Goal: Task Accomplishment & Management: Complete application form

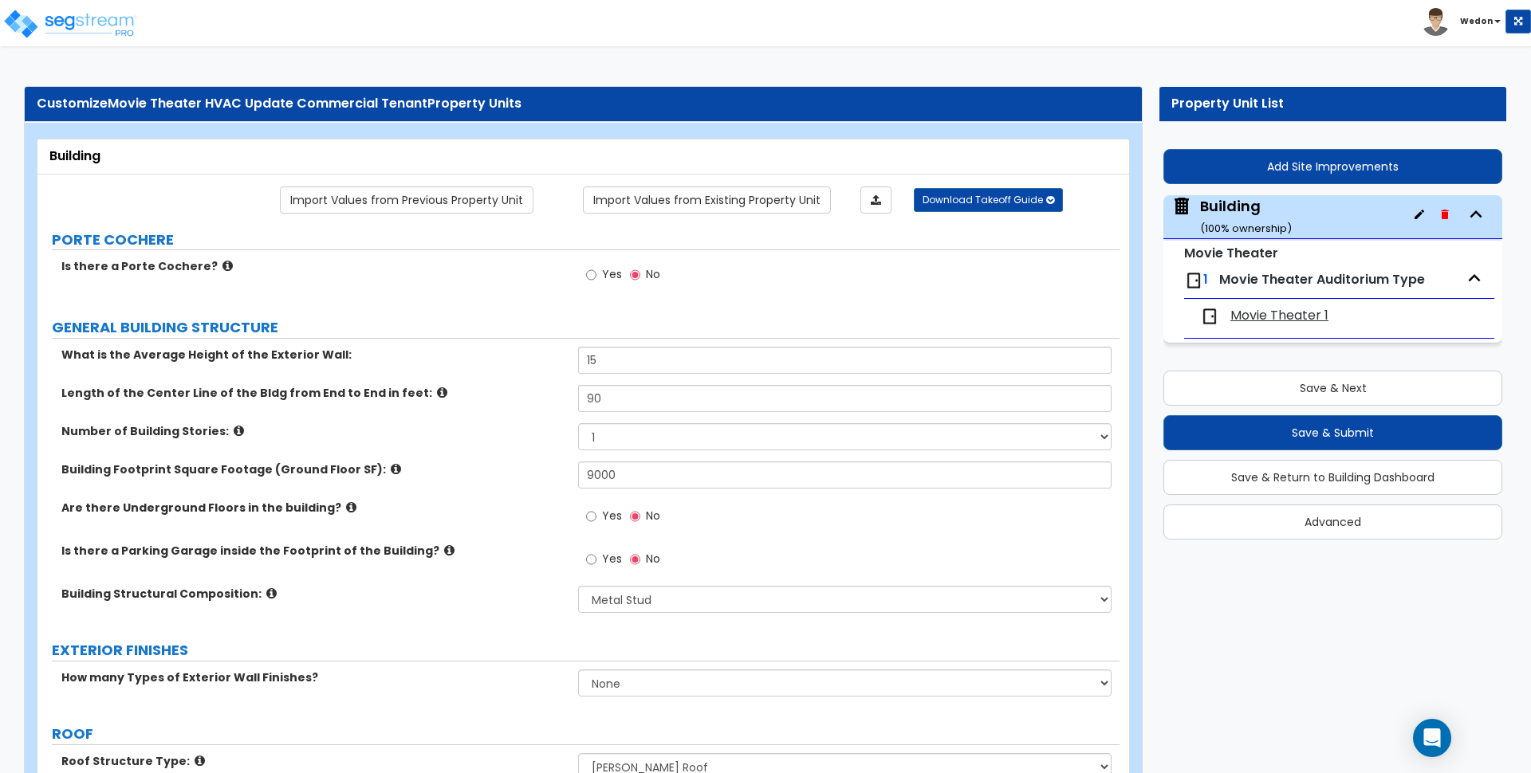
select select "8"
select select "1"
select select "0"
select select "2"
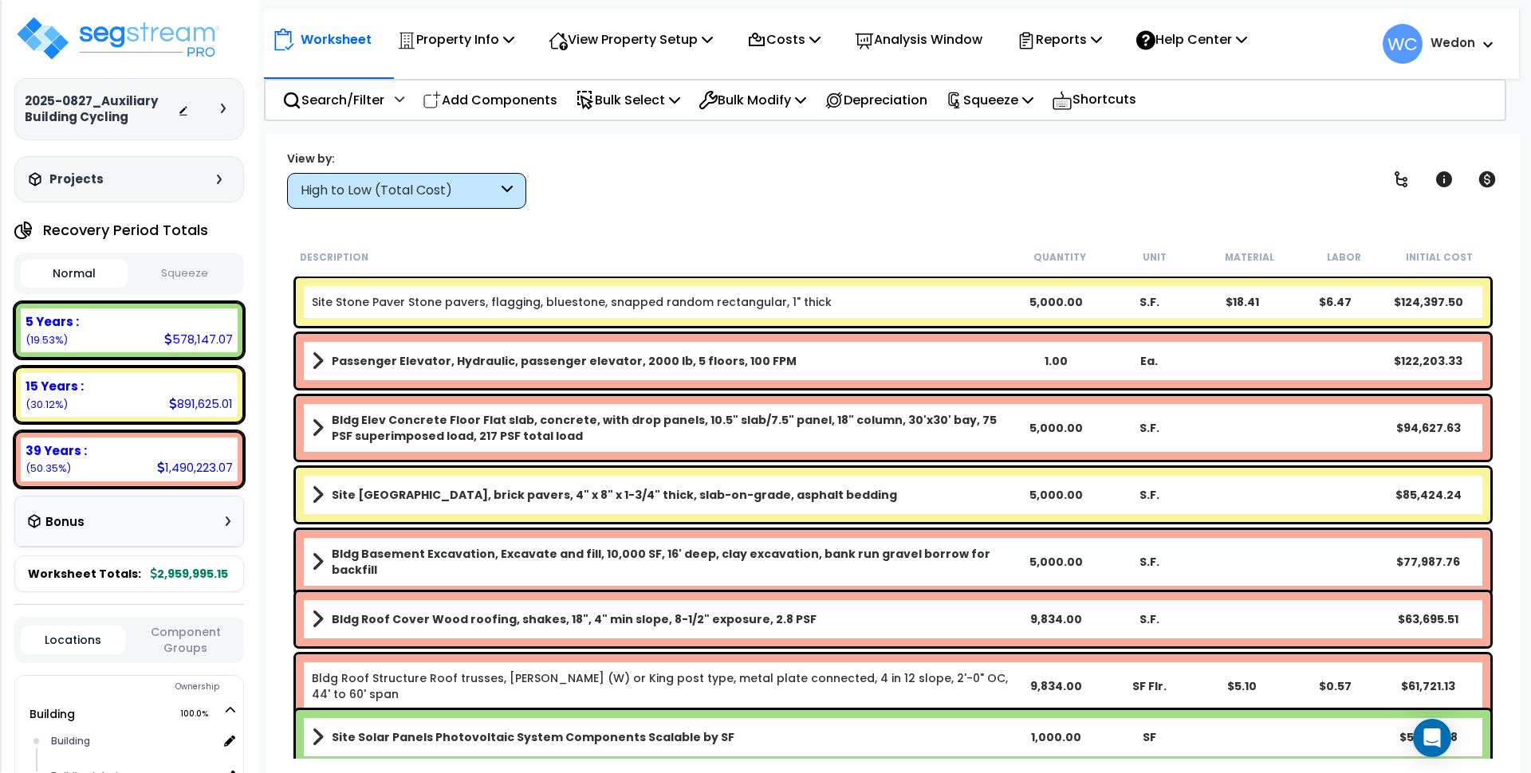
click at [867, 198] on div "View by: High to Low (Total Cost) High to Low (Total Cost)" at bounding box center [892, 179] width 1223 height 59
click at [449, 185] on div "High to Low (Total Cost)" at bounding box center [399, 191] width 197 height 18
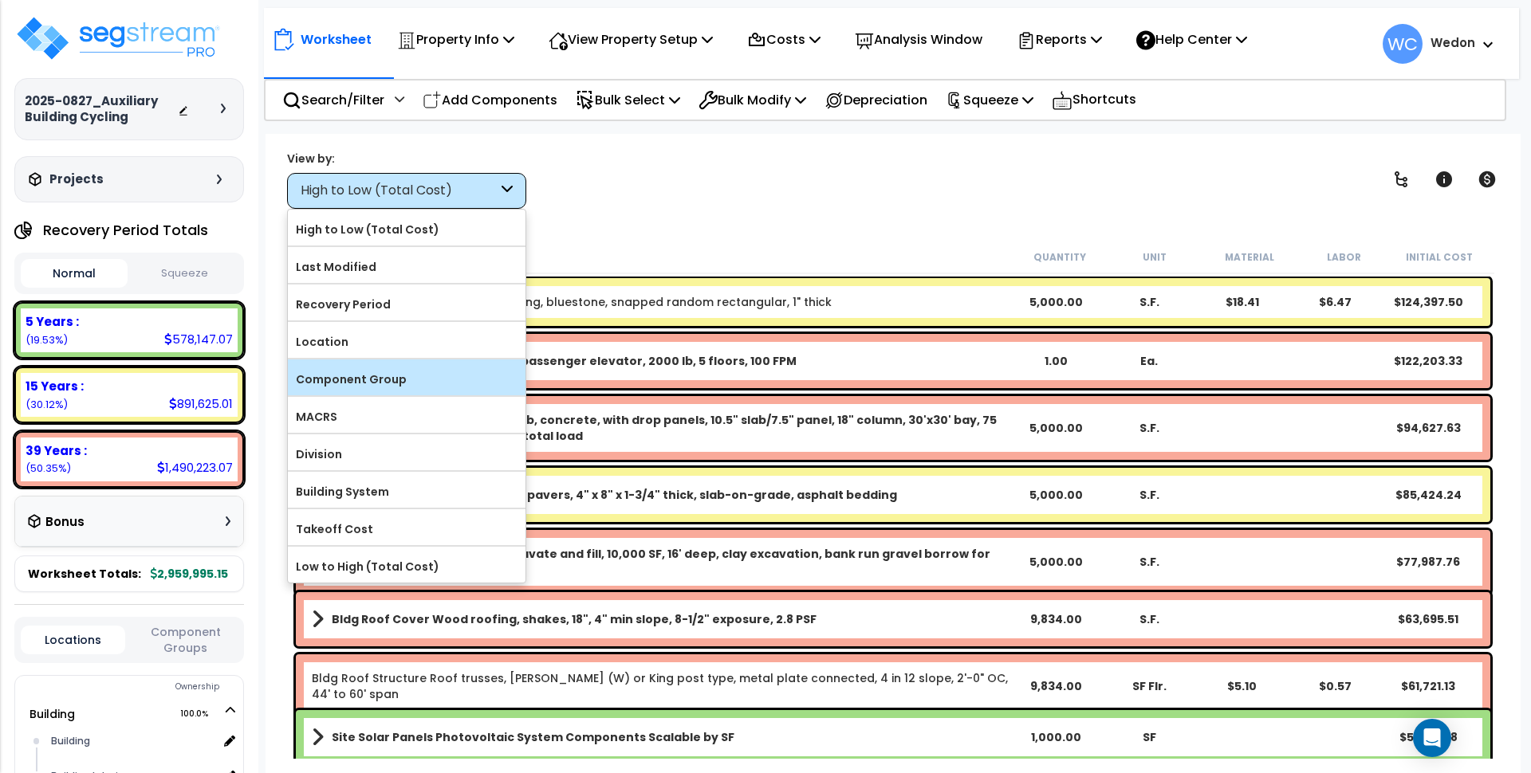
click at [411, 378] on label "Component Group" at bounding box center [407, 380] width 238 height 24
click at [0, 0] on input "Component Group" at bounding box center [0, 0] width 0 height 0
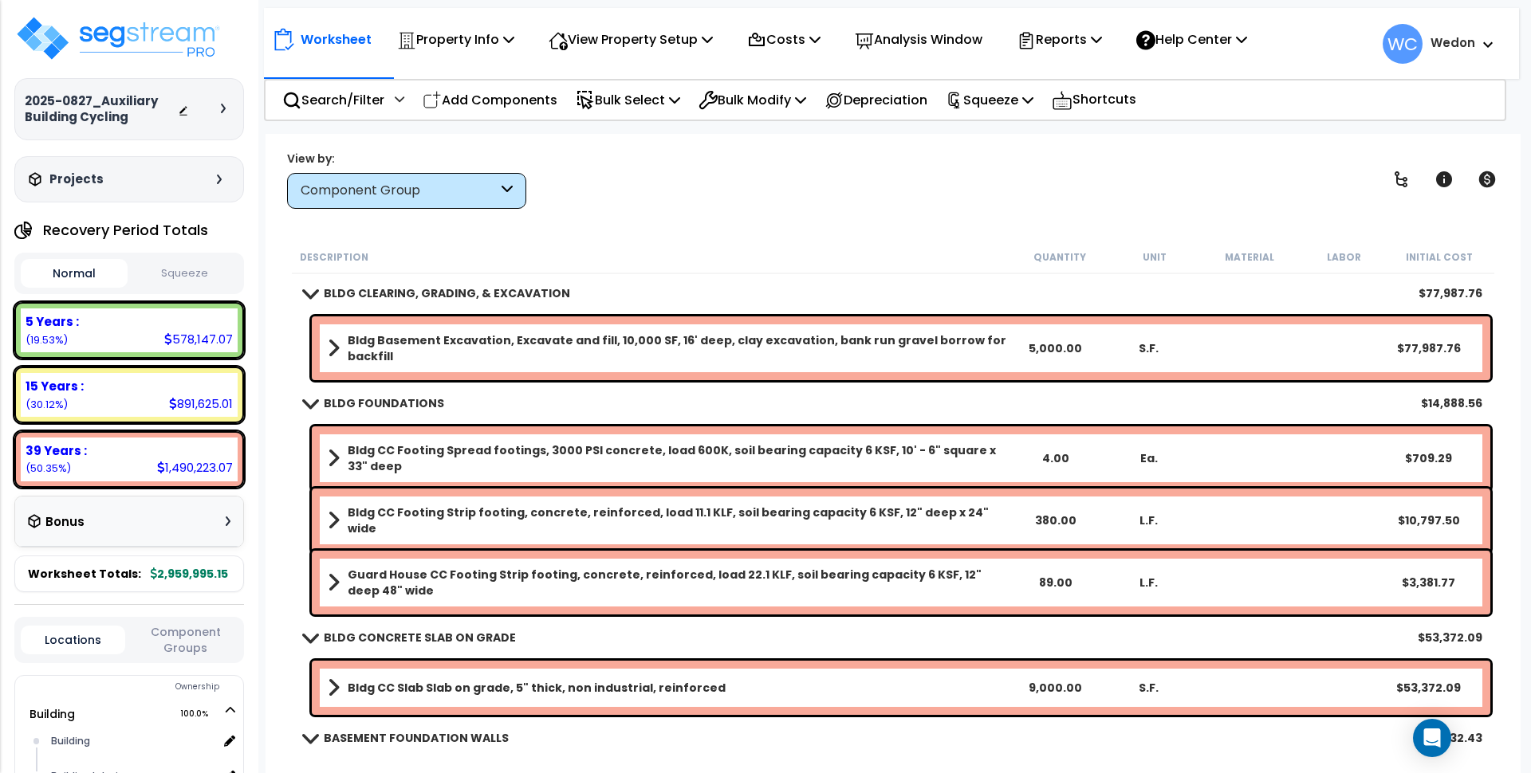
click at [718, 218] on div "Worksheet Property Info Property Setup Add Property Unit Template property Clon…" at bounding box center [892, 520] width 1255 height 773
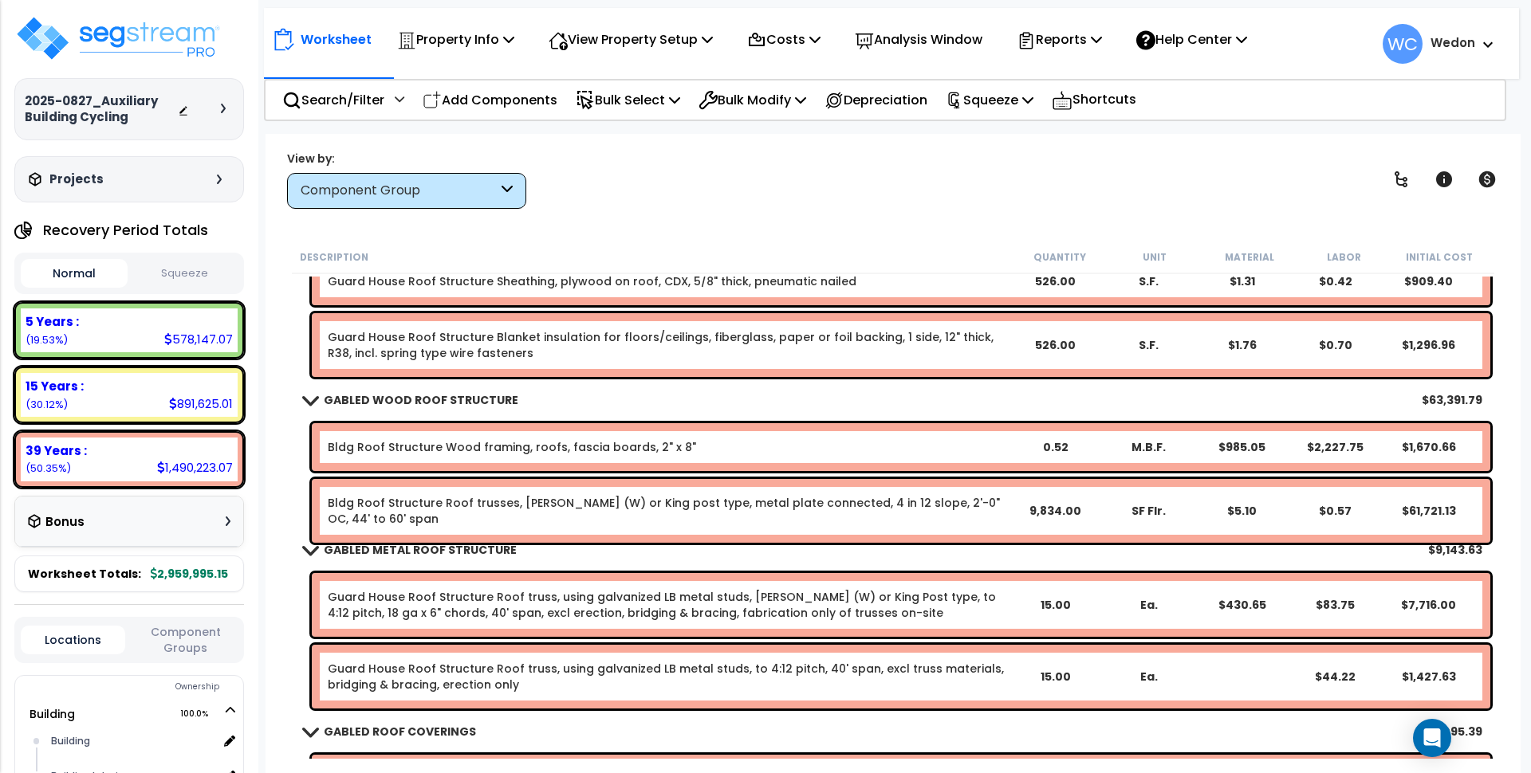
scroll to position [1391, 0]
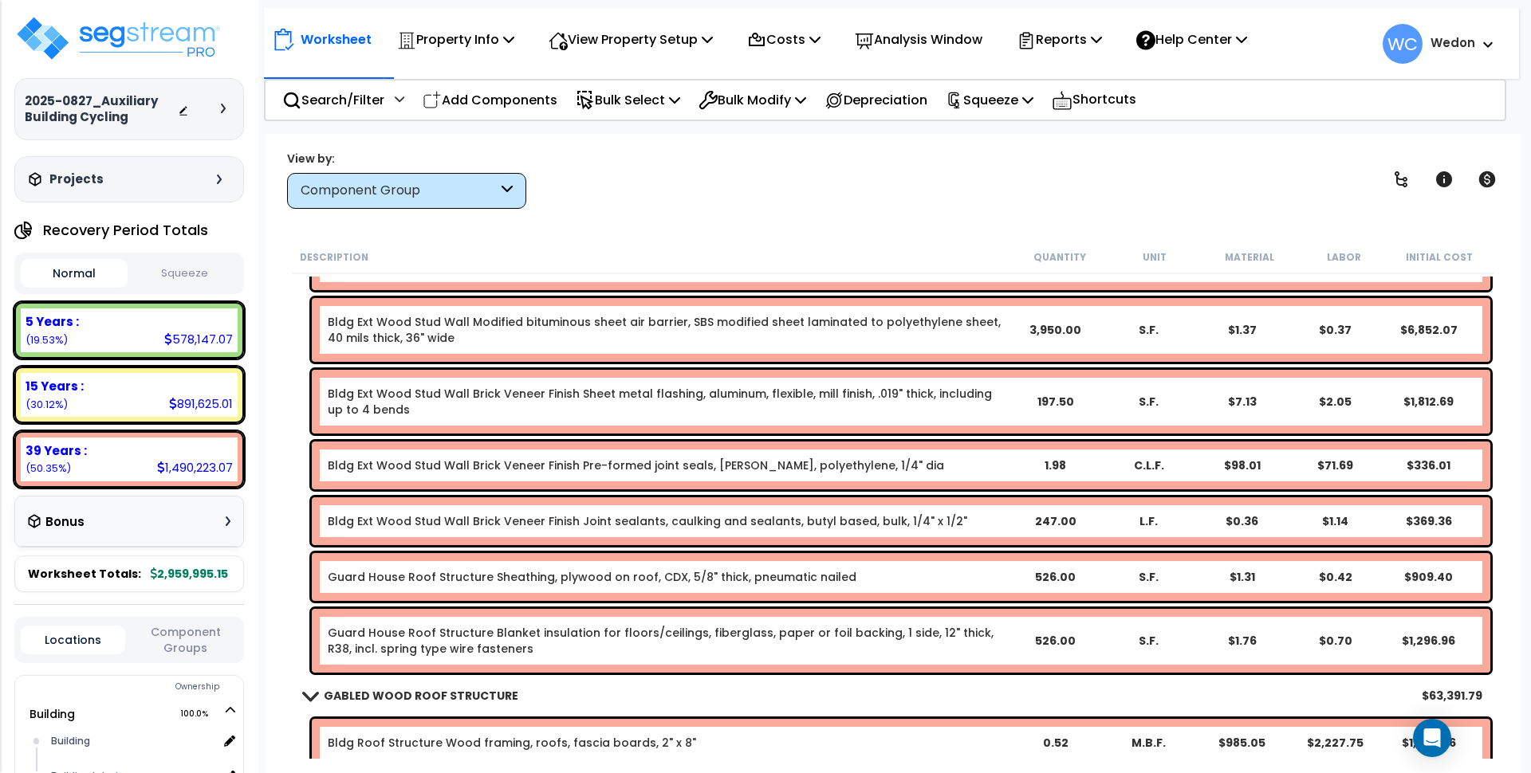
click at [894, 318] on link "Bldg Ext Wood Stud Wall Modified bituminous sheet air barrier, SBS modified she…" at bounding box center [668, 330] width 680 height 32
click at [755, 173] on div "View by: Component Group High to Low (Total Cost)" at bounding box center [892, 179] width 1223 height 59
click at [499, 198] on div "Component Group" at bounding box center [406, 191] width 239 height 36
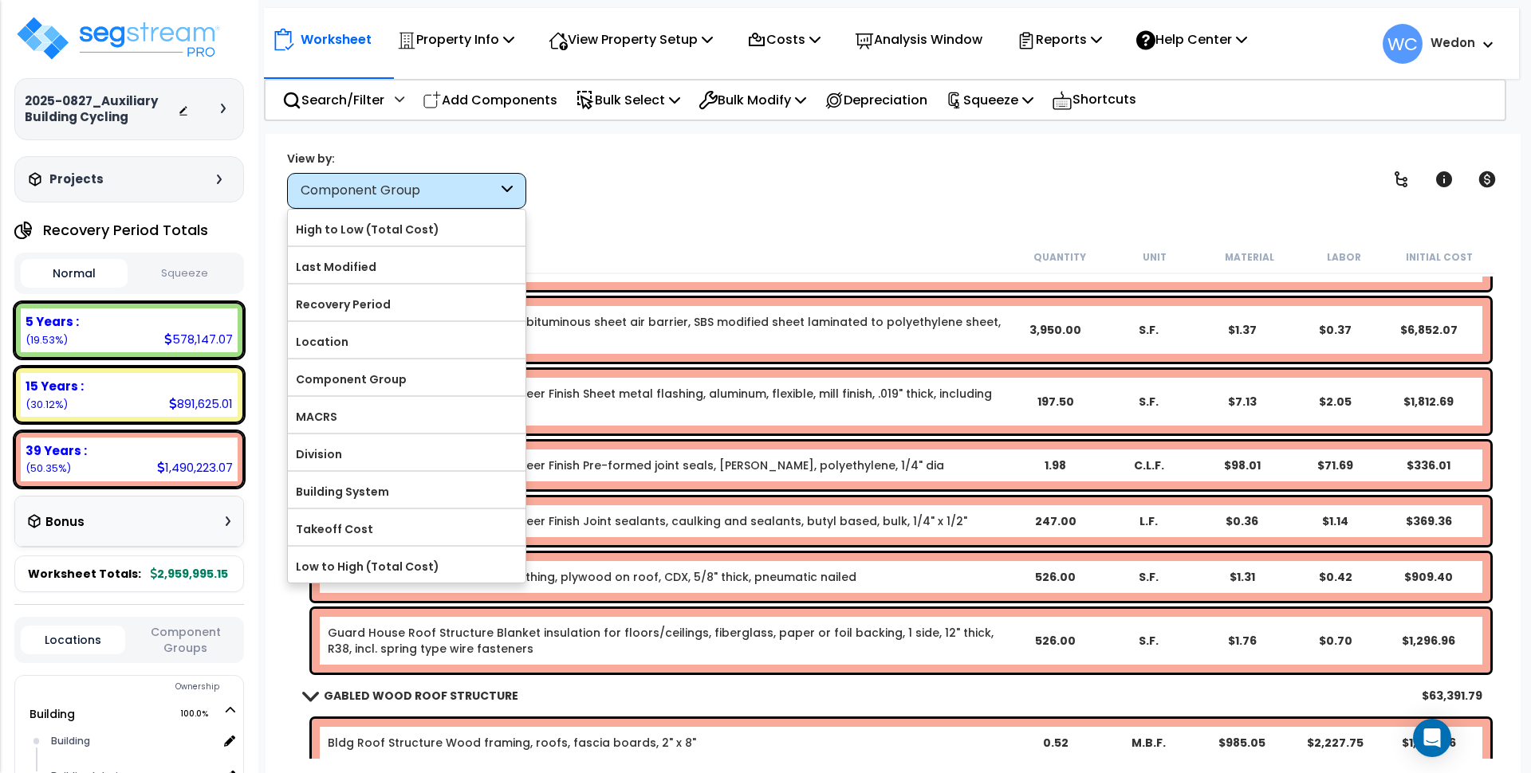
click at [499, 198] on div "Component Group" at bounding box center [406, 191] width 239 height 36
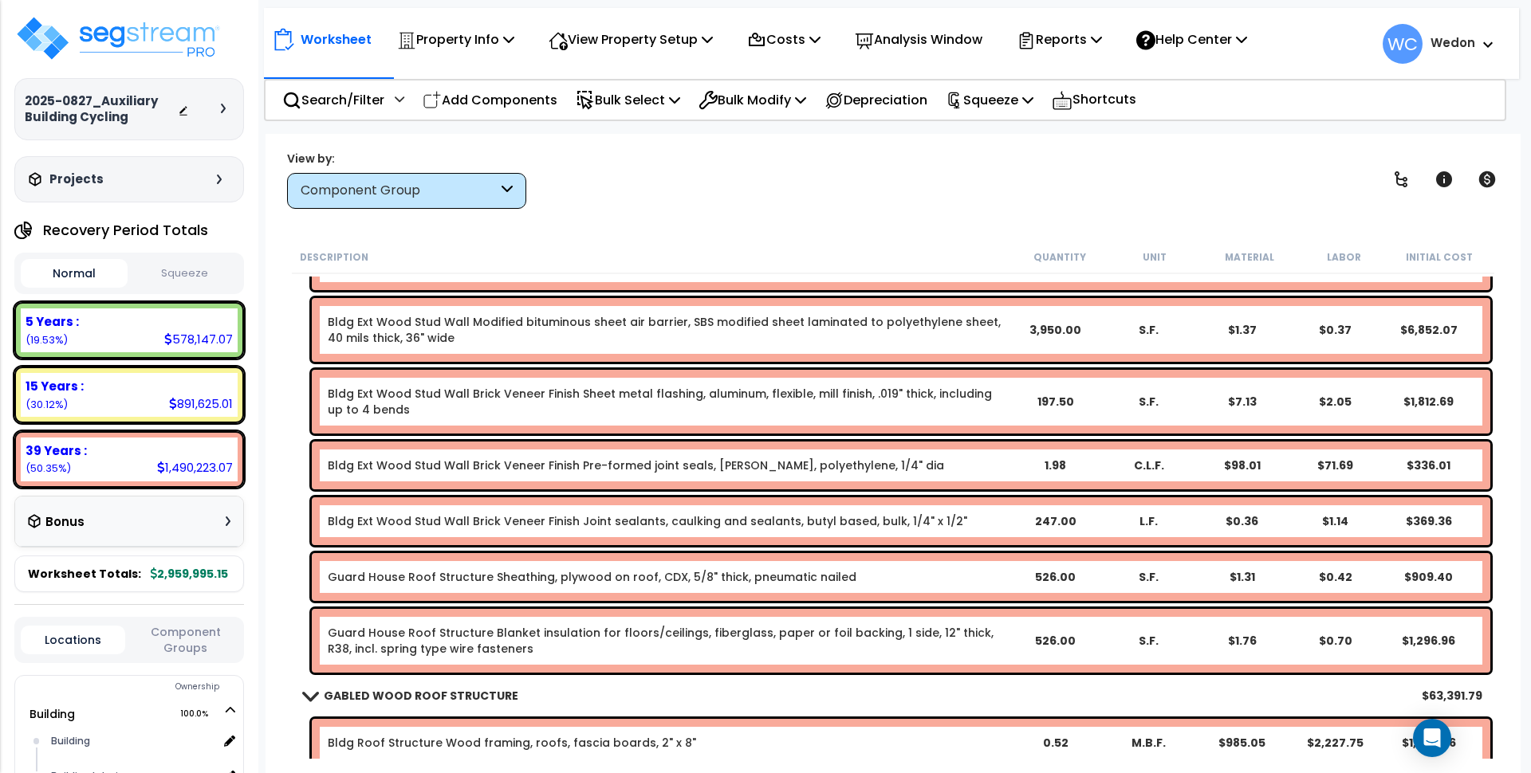
click at [539, 193] on div "View by: Component Group High to Low (Total Cost)" at bounding box center [892, 179] width 1223 height 59
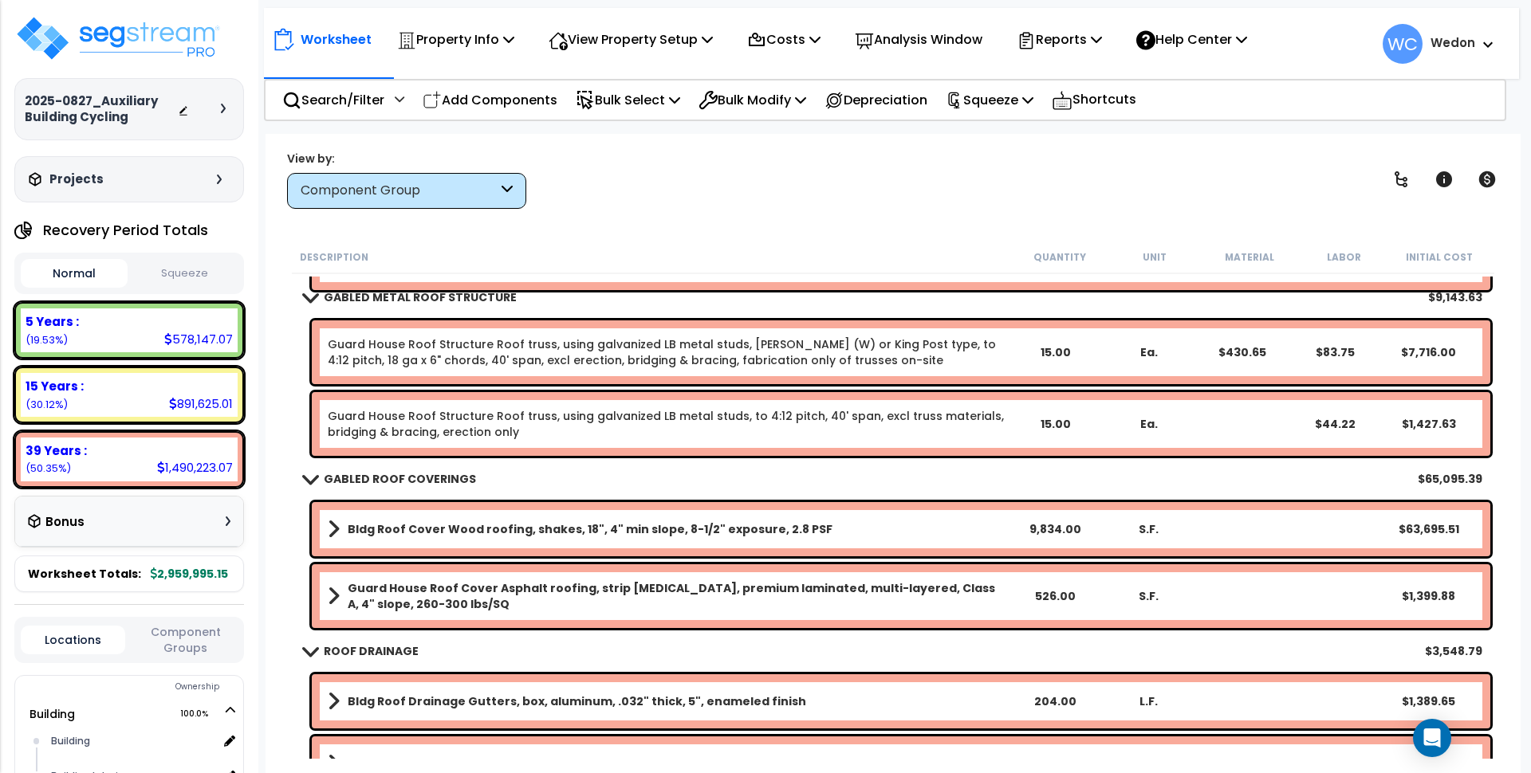
scroll to position [1941, 0]
click at [428, 473] on b "GABLED ROOF COVERINGS" at bounding box center [400, 478] width 152 height 16
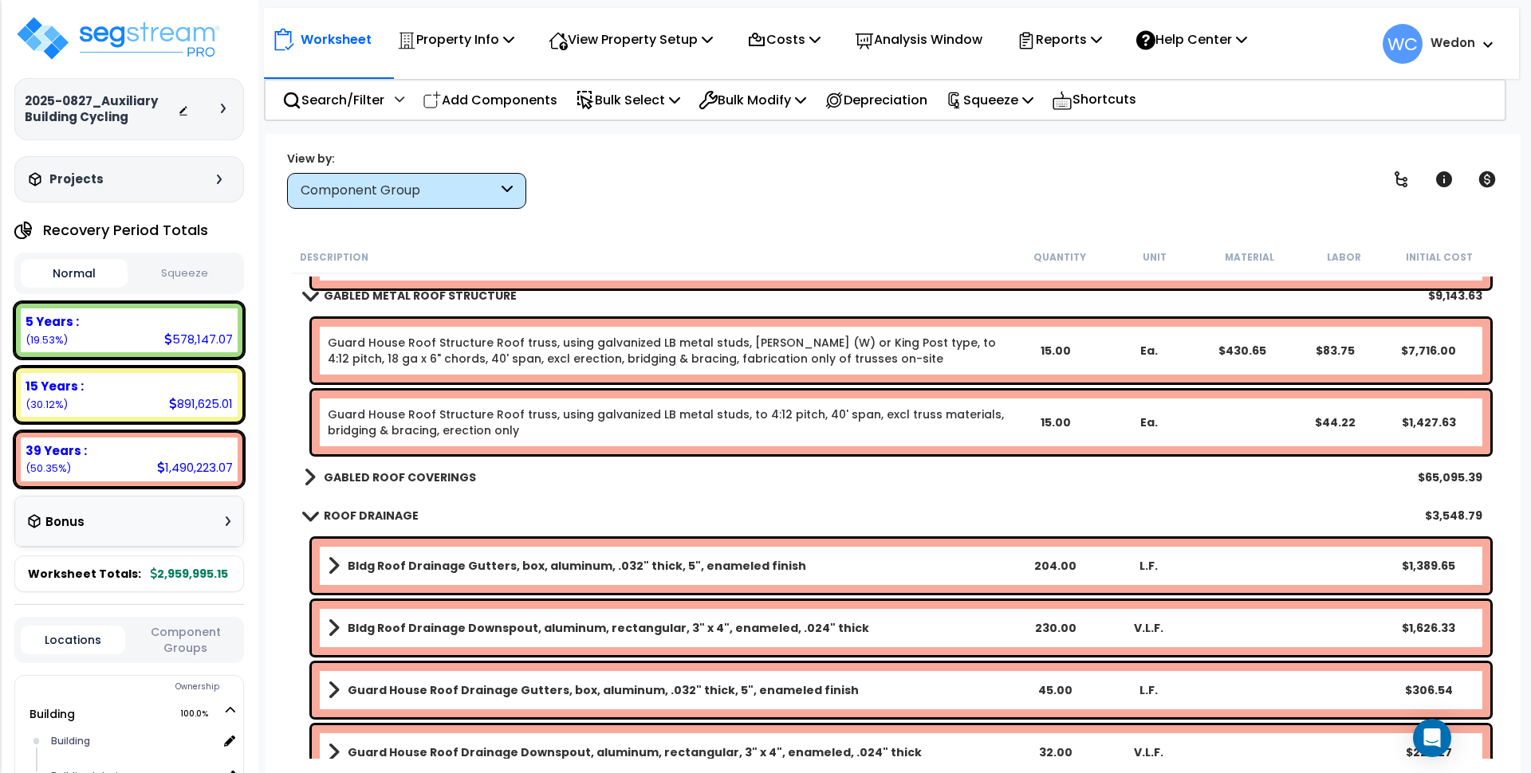
click at [428, 473] on b "GABLED ROOF COVERINGS" at bounding box center [400, 478] width 152 height 16
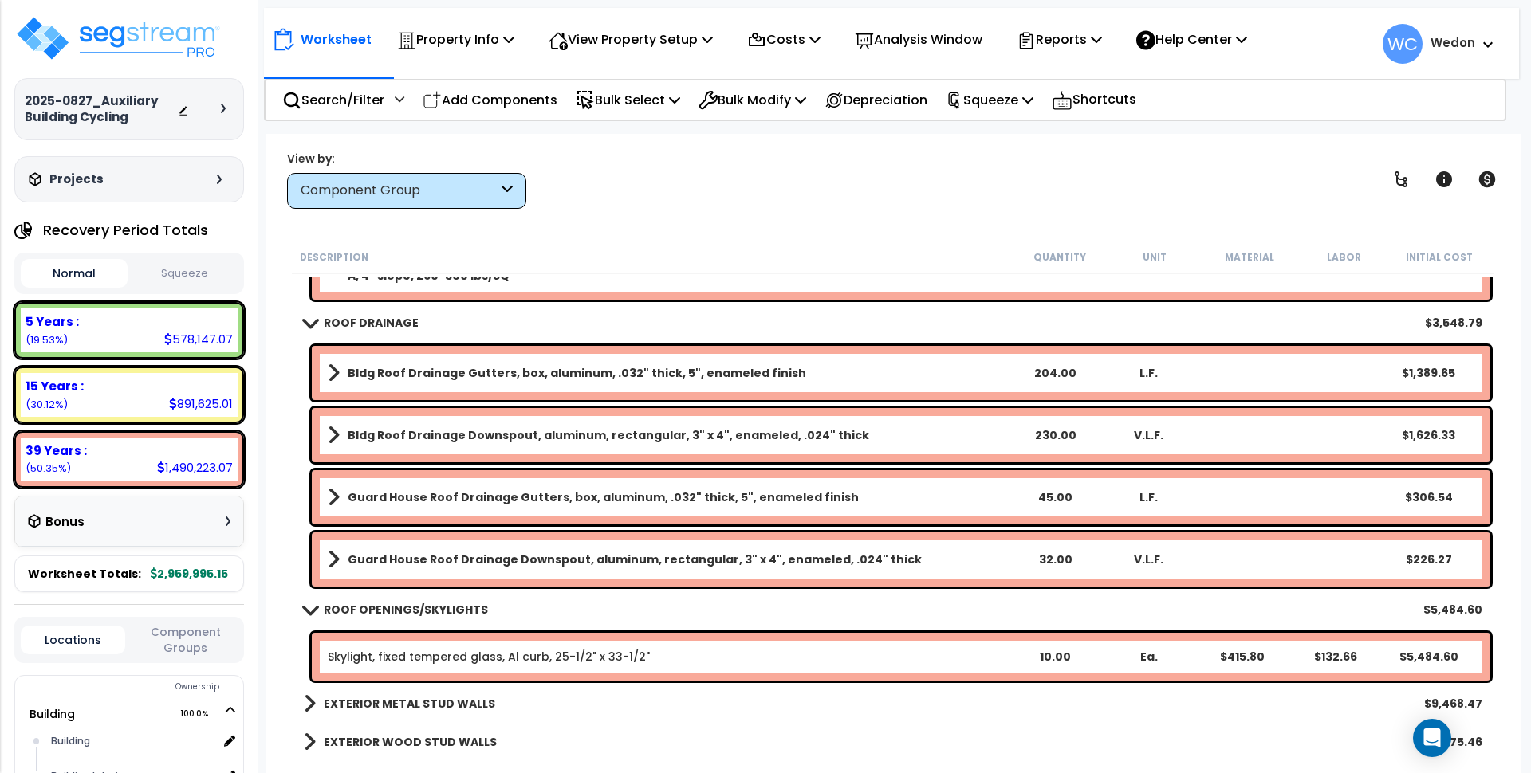
scroll to position [2440, 0]
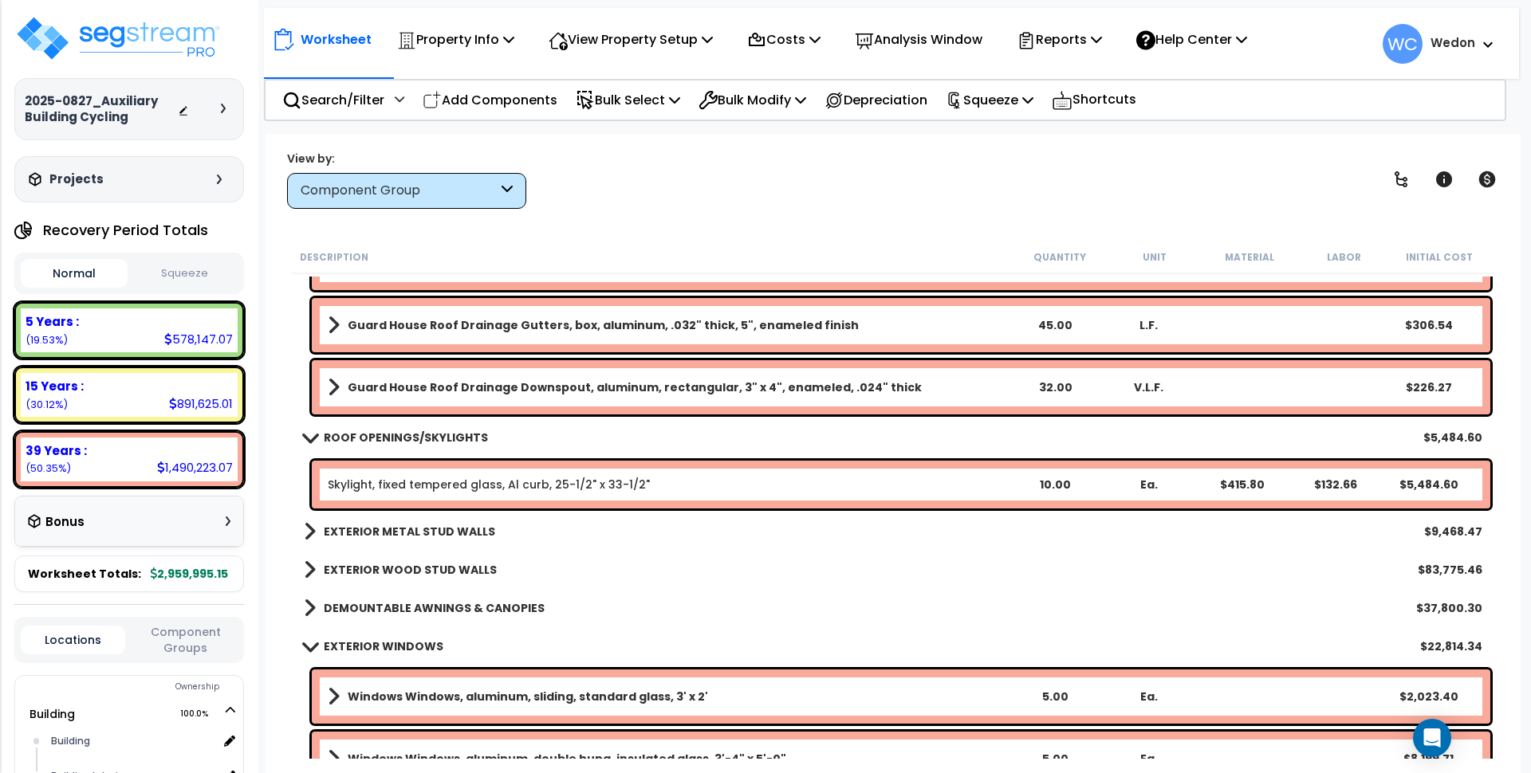
click at [348, 606] on b "DEMOUNTABLE AWNINGS & CANOPIES" at bounding box center [434, 608] width 221 height 16
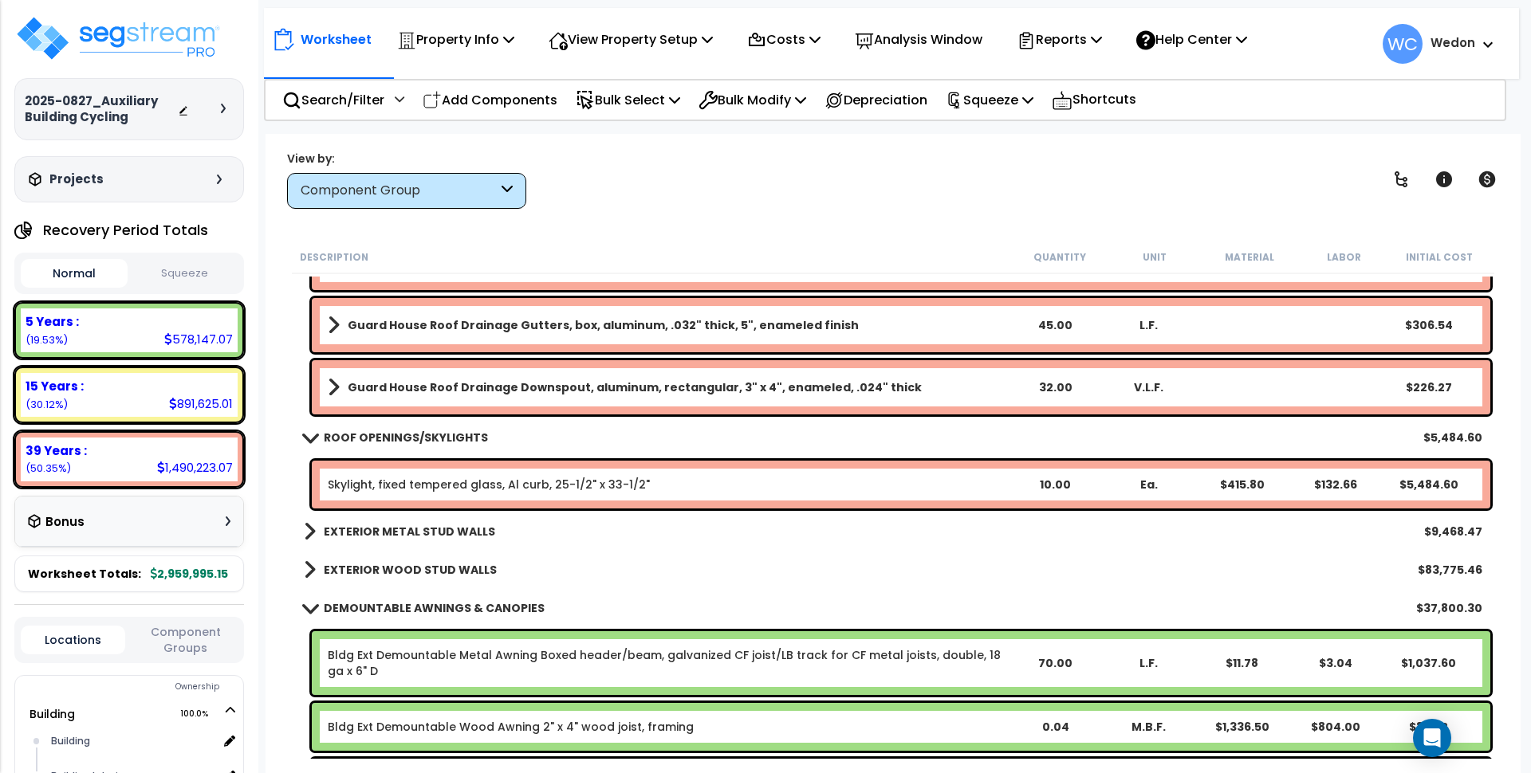
click at [383, 545] on div "EXTERIOR METAL STUD WALLS $9,468.47" at bounding box center [893, 532] width 1194 height 38
click at [375, 563] on b "EXTERIOR WOOD STUD WALLS" at bounding box center [410, 570] width 173 height 16
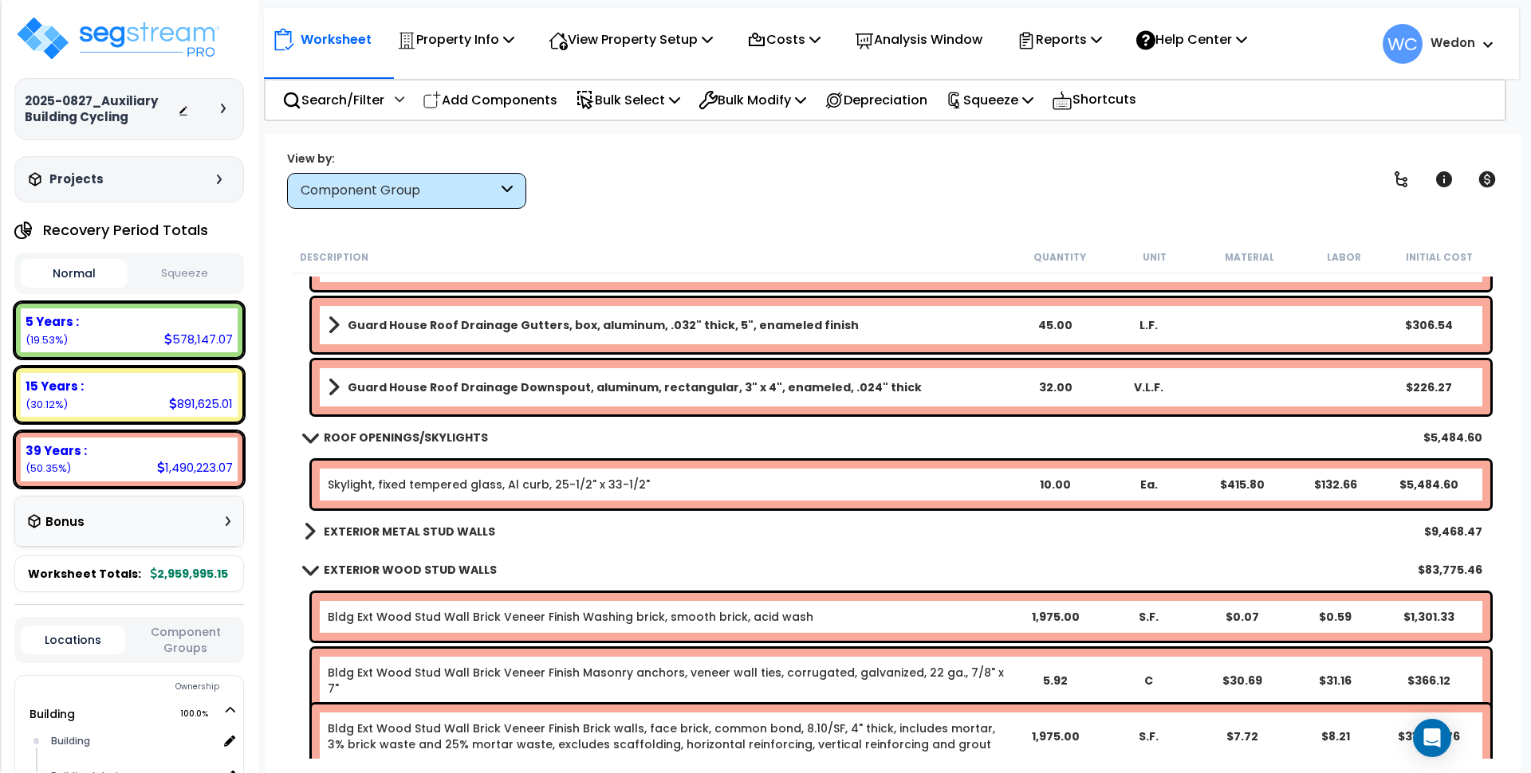
click at [399, 538] on b "EXTERIOR METAL STUD WALLS" at bounding box center [409, 532] width 171 height 16
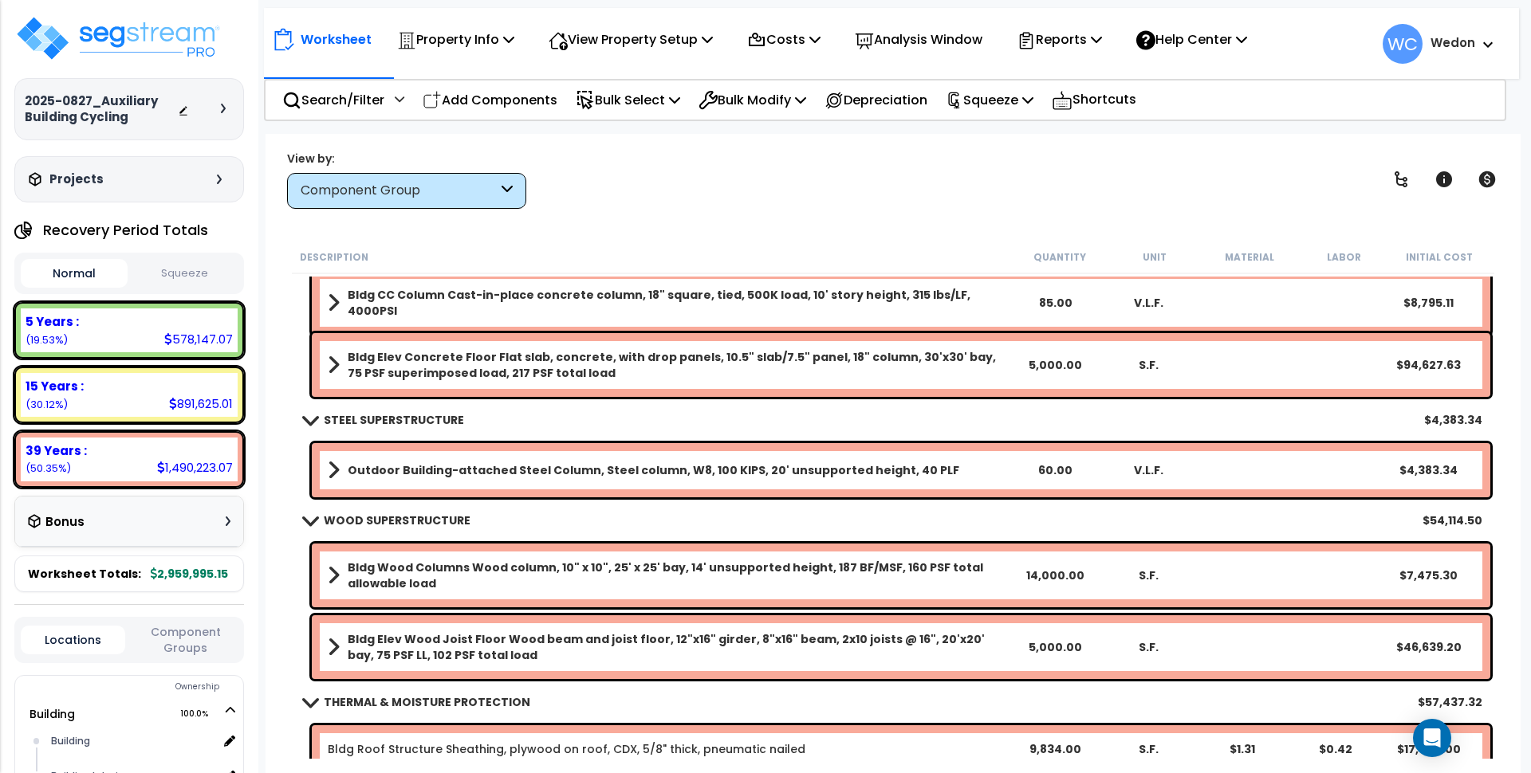
scroll to position [0, 0]
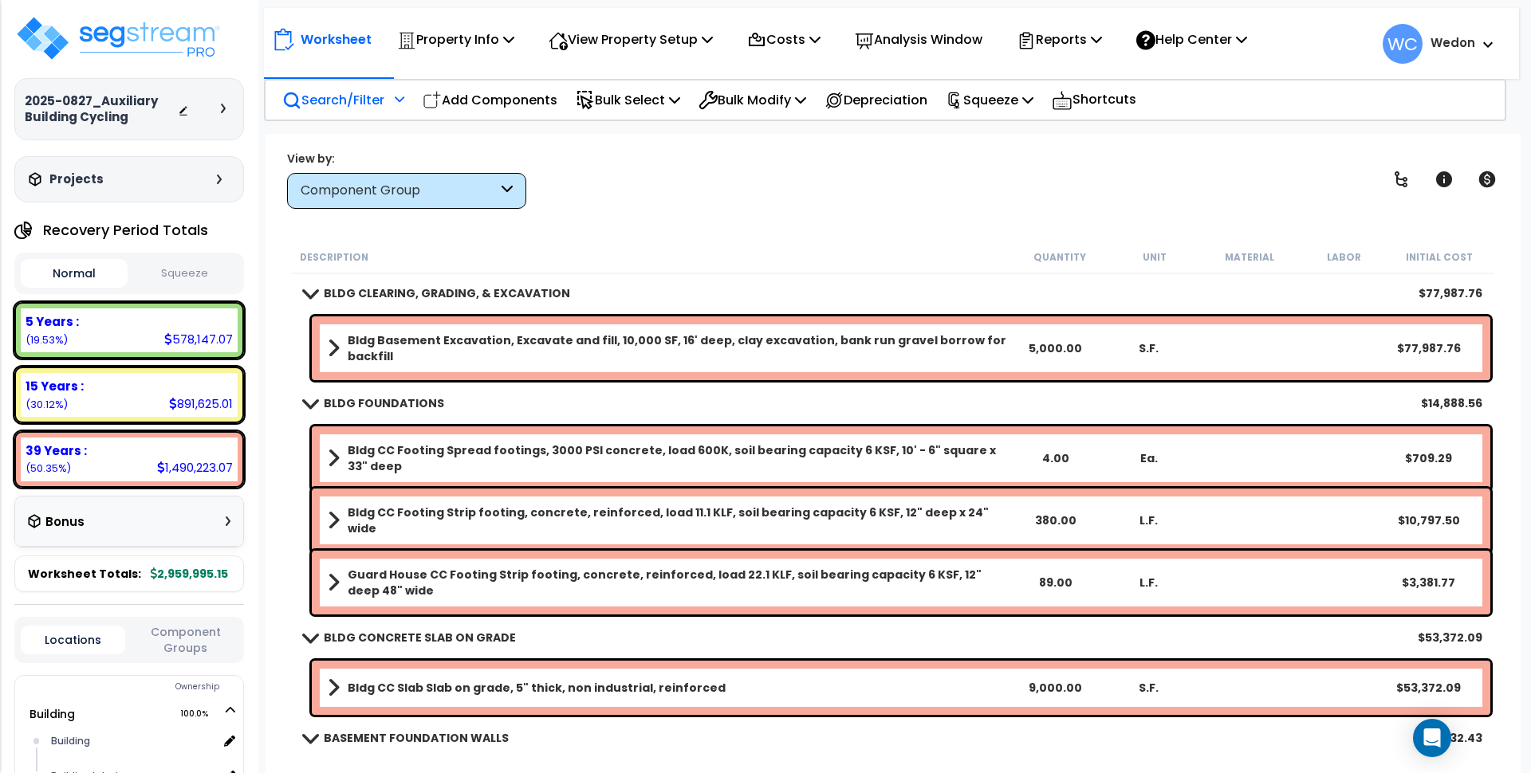
click at [354, 92] on p "Search/Filter" at bounding box center [333, 100] width 102 height 22
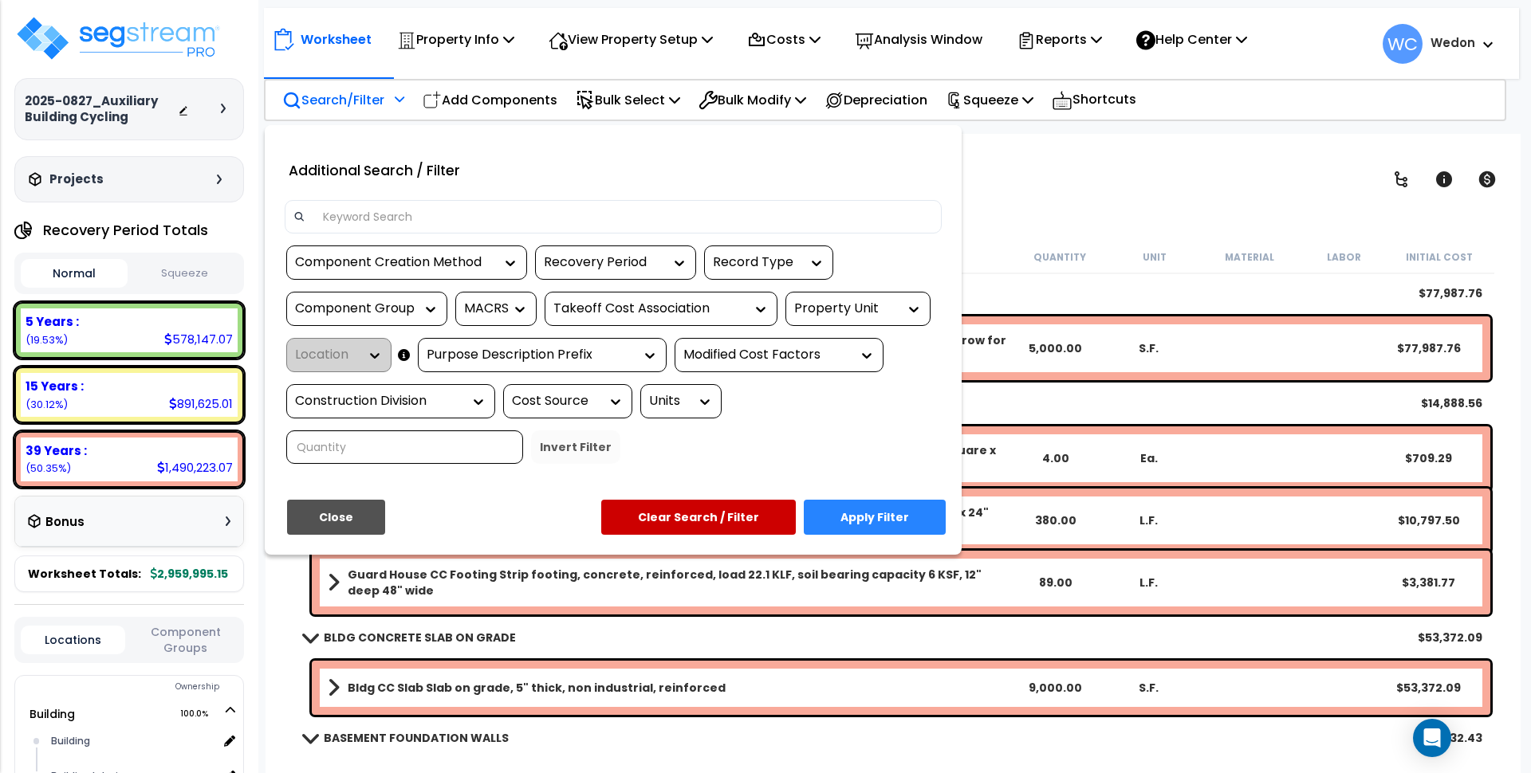
click at [687, 224] on input at bounding box center [622, 217] width 619 height 24
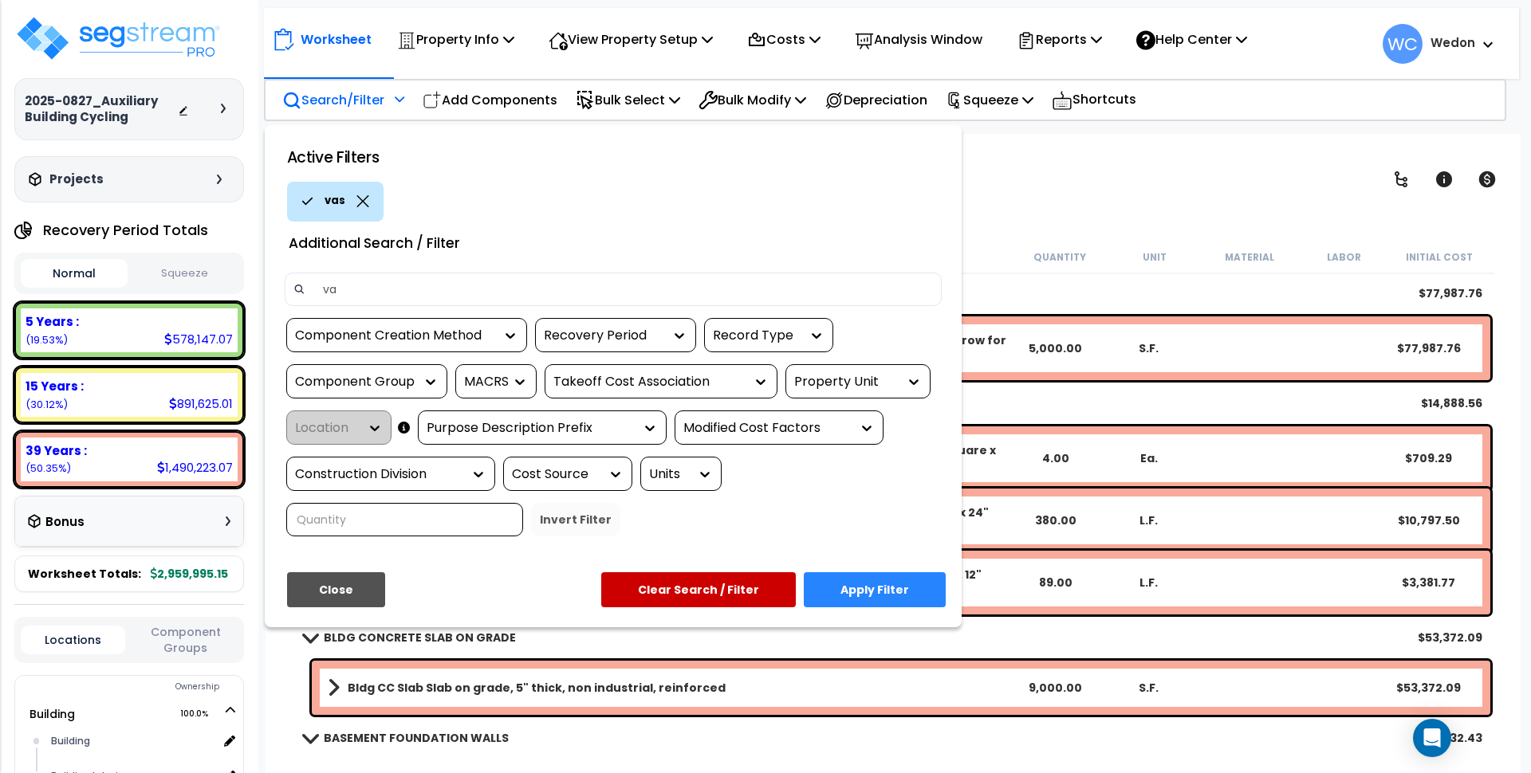
type input "v"
type input "base"
click at [902, 586] on button "Apply Filter" at bounding box center [875, 589] width 142 height 35
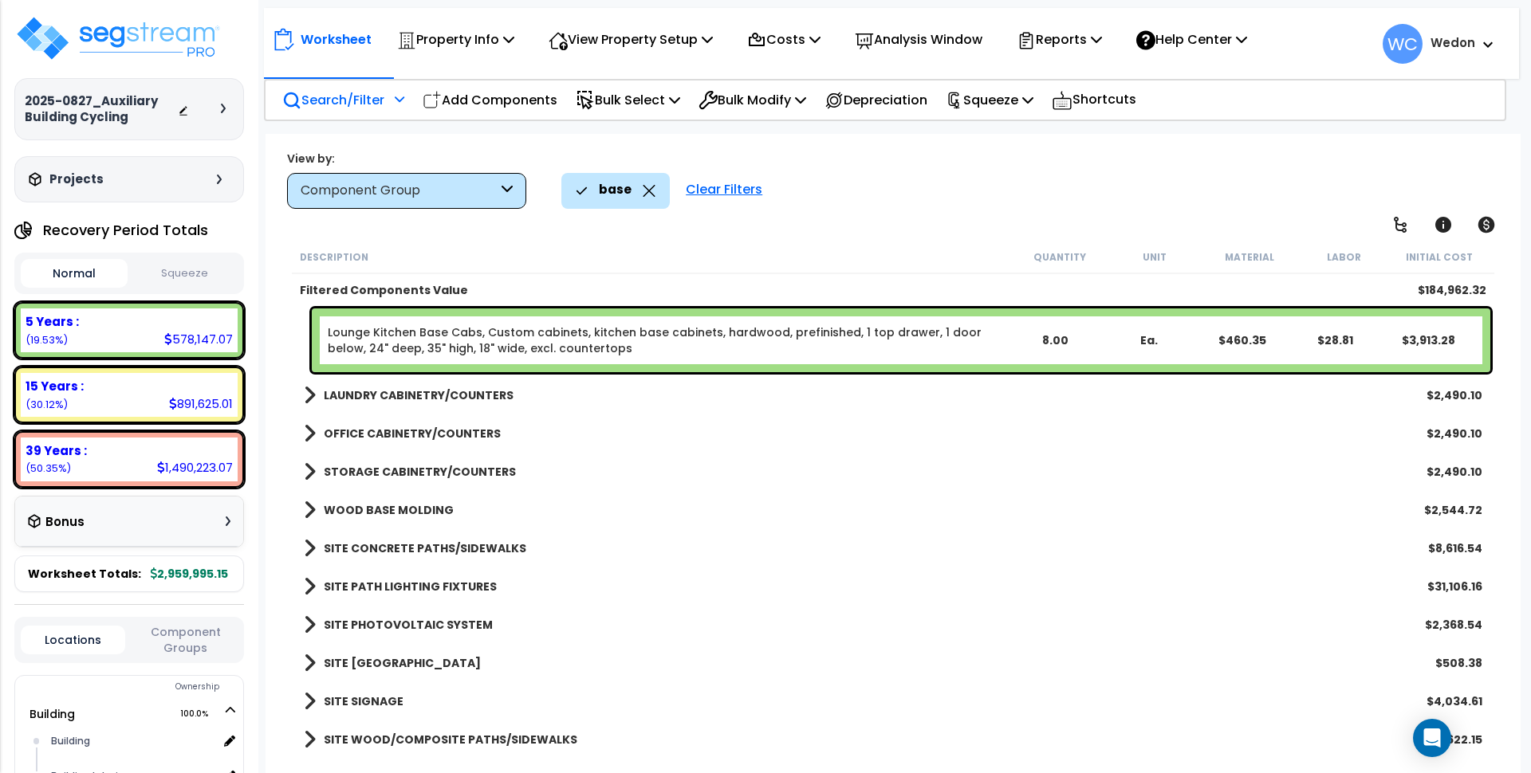
scroll to position [587, 0]
click at [397, 503] on b "WOOD BASE MOLDING" at bounding box center [389, 510] width 130 height 16
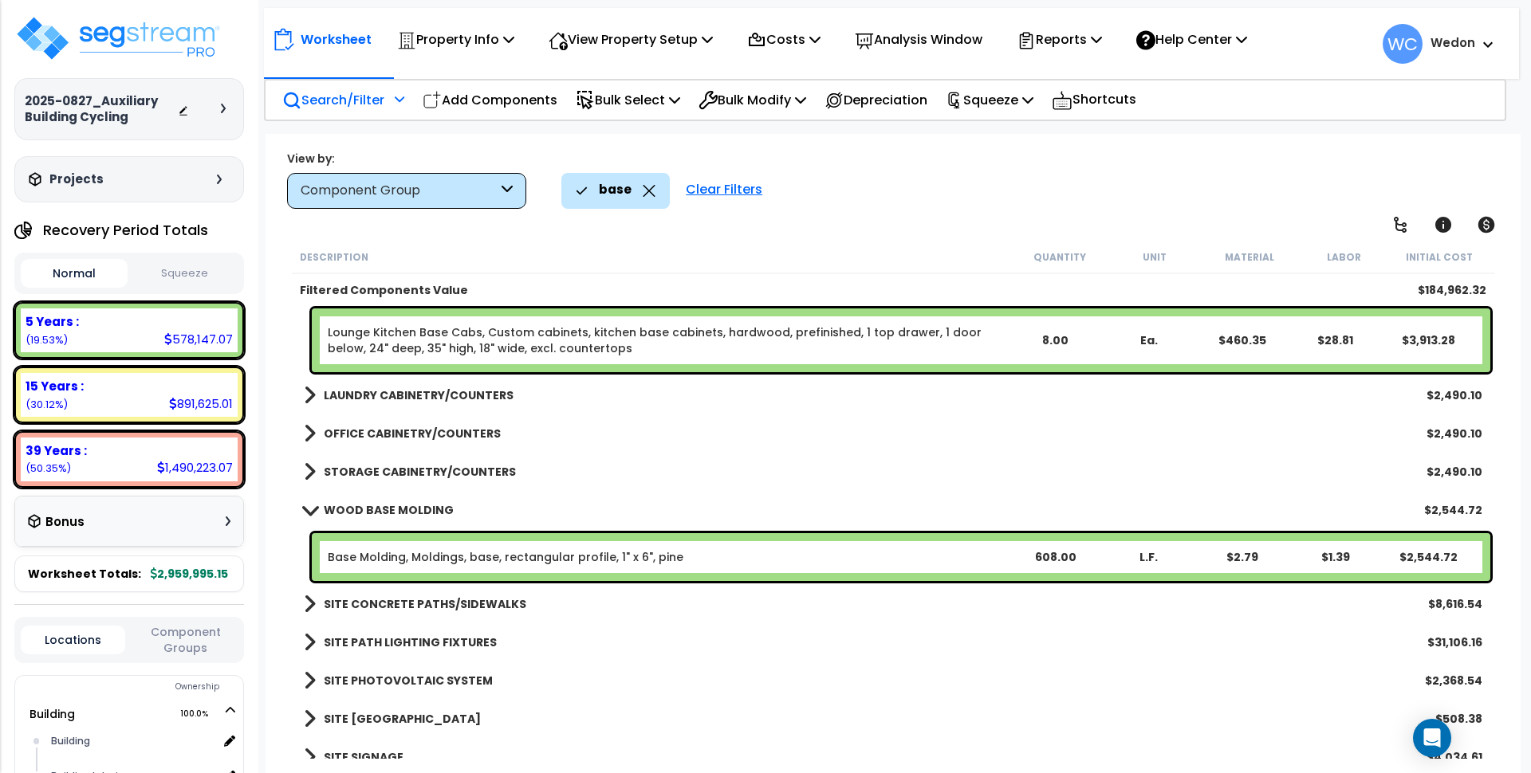
click at [364, 98] on p "Search/Filter" at bounding box center [333, 100] width 102 height 22
click at [655, 191] on div "base" at bounding box center [615, 190] width 108 height 35
click at [649, 191] on icon at bounding box center [649, 191] width 13 height 12
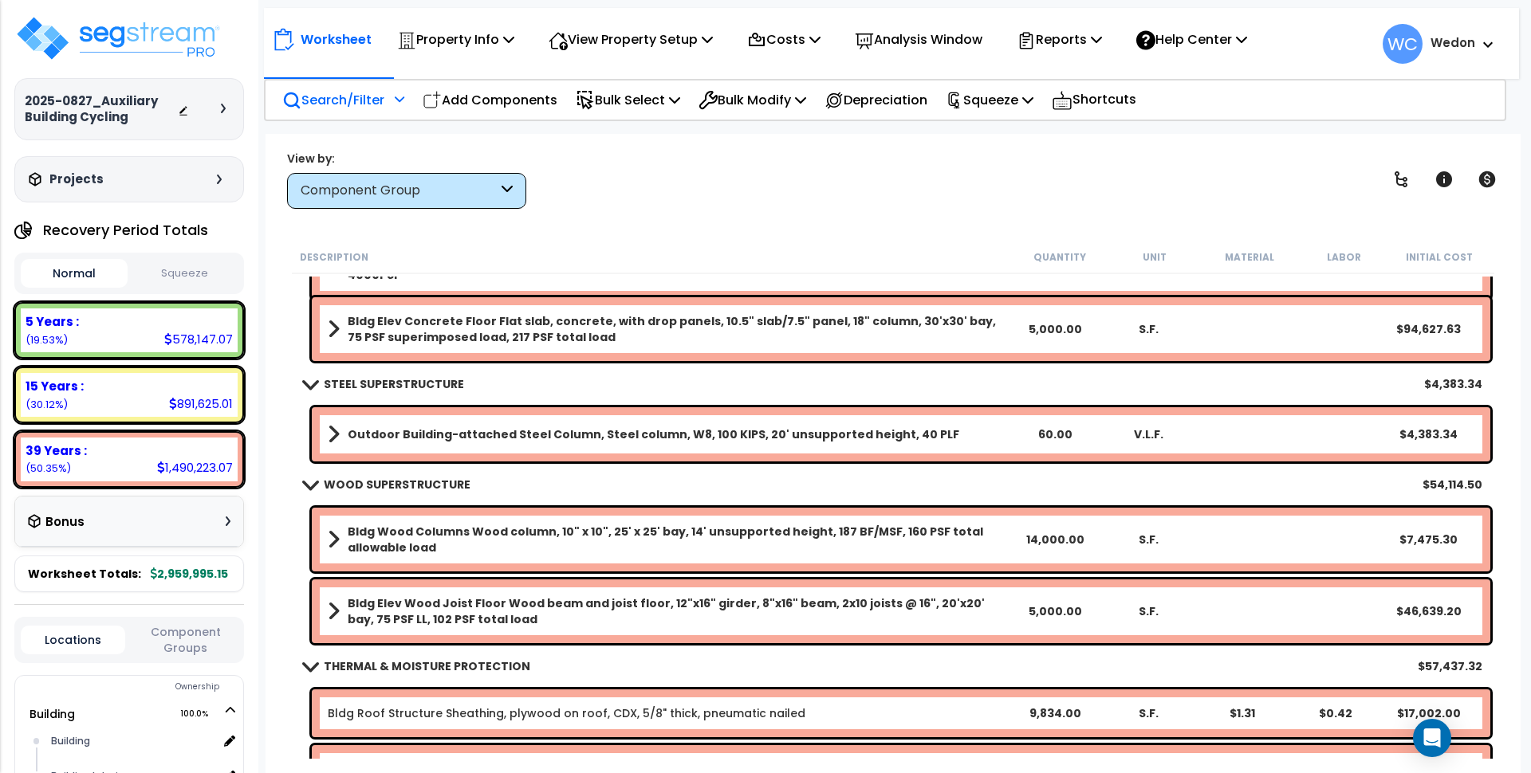
click at [379, 109] on p "Search/Filter" at bounding box center [333, 100] width 102 height 22
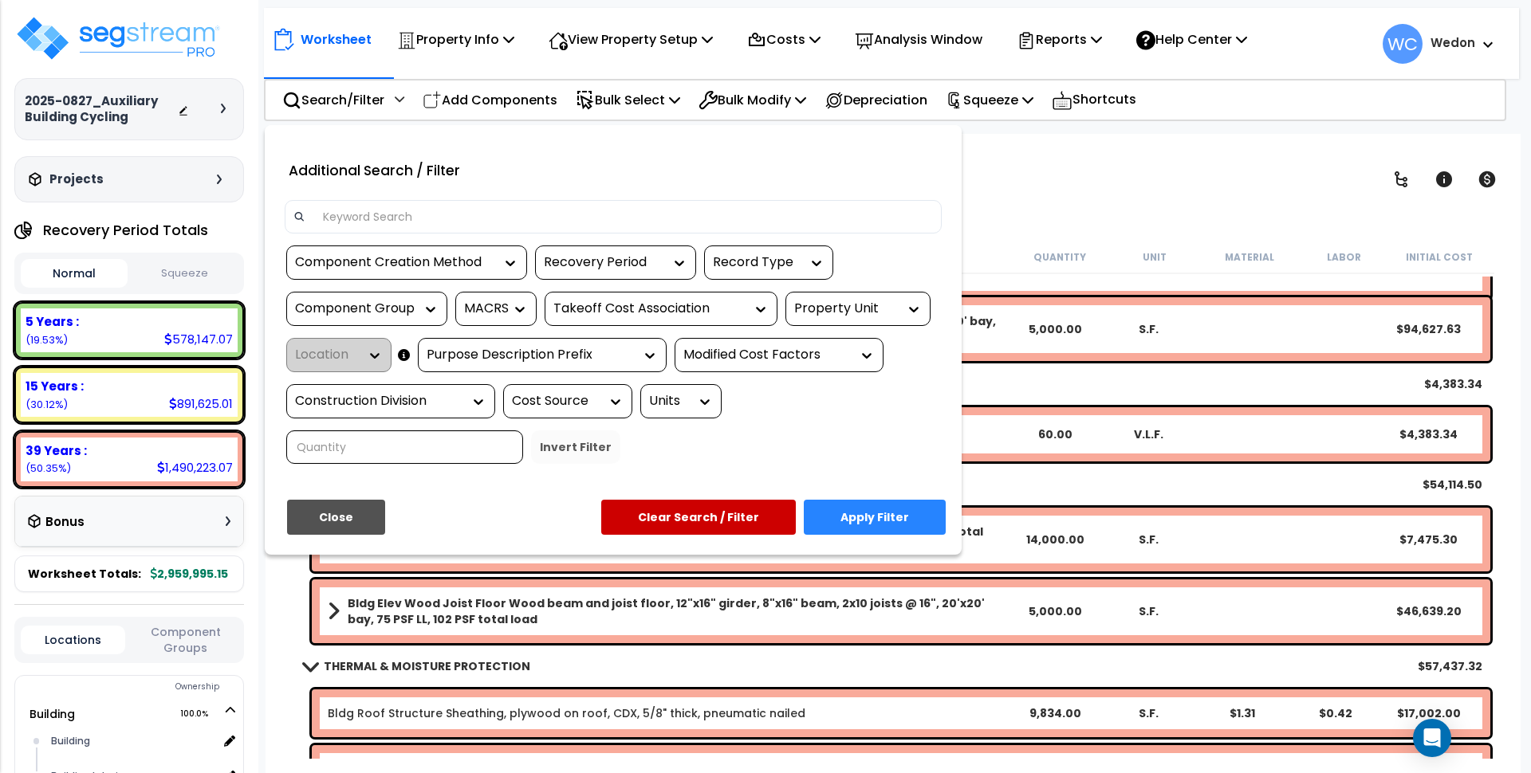
click at [452, 228] on input at bounding box center [622, 217] width 619 height 24
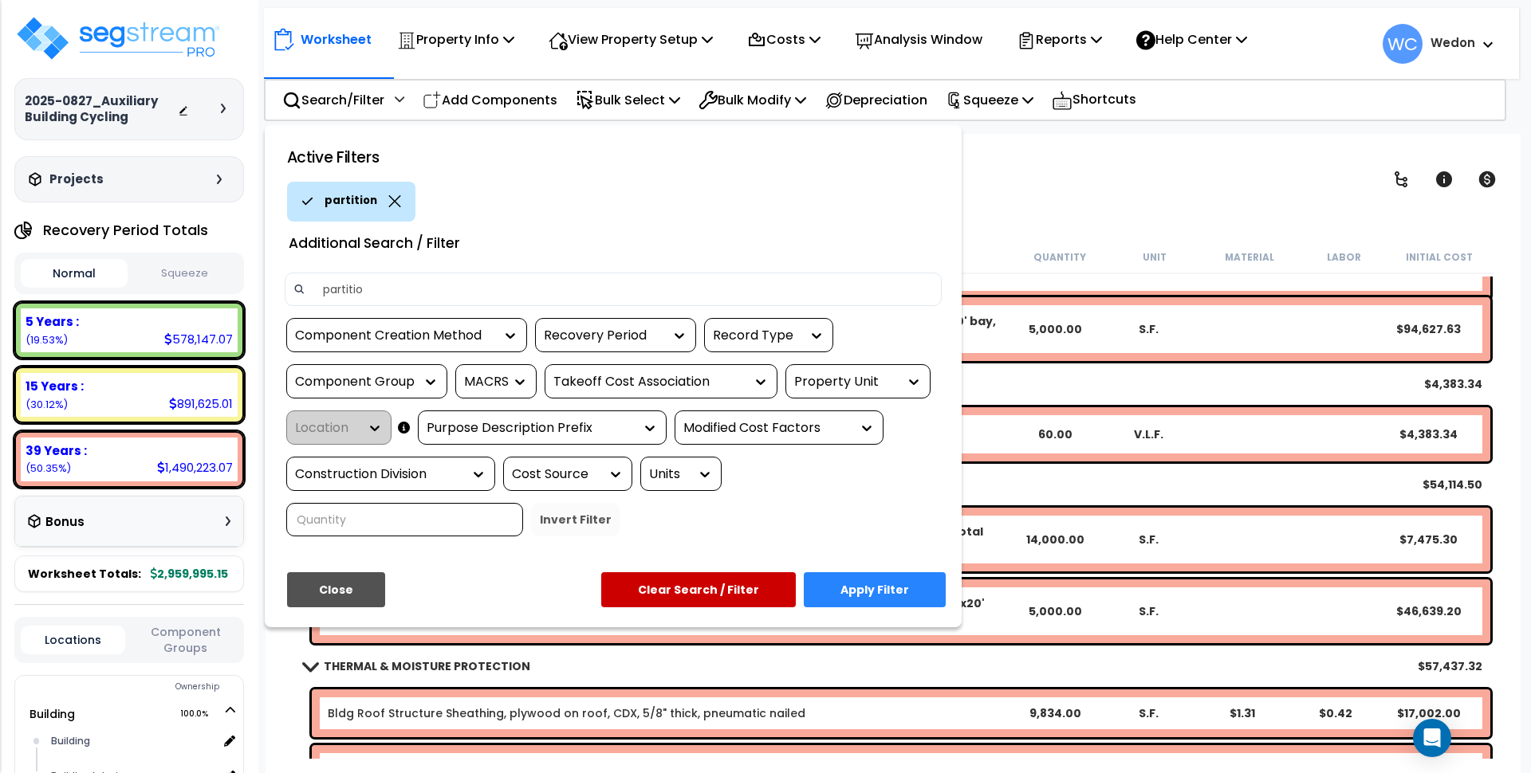
type input "partition"
click at [850, 589] on button "Apply Filter" at bounding box center [875, 589] width 142 height 35
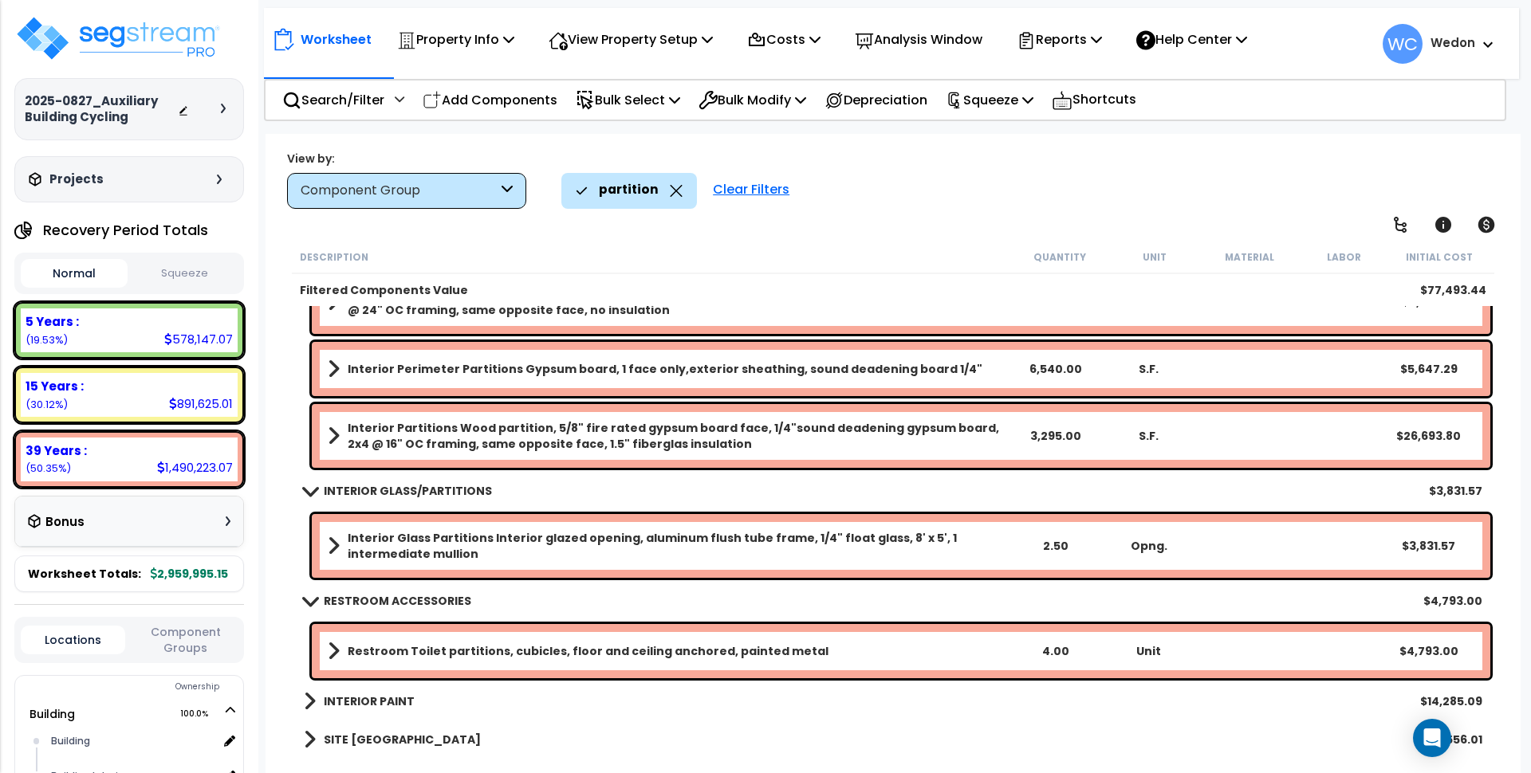
scroll to position [70, 0]
click at [359, 700] on b "INTERIOR PAINT" at bounding box center [369, 702] width 91 height 16
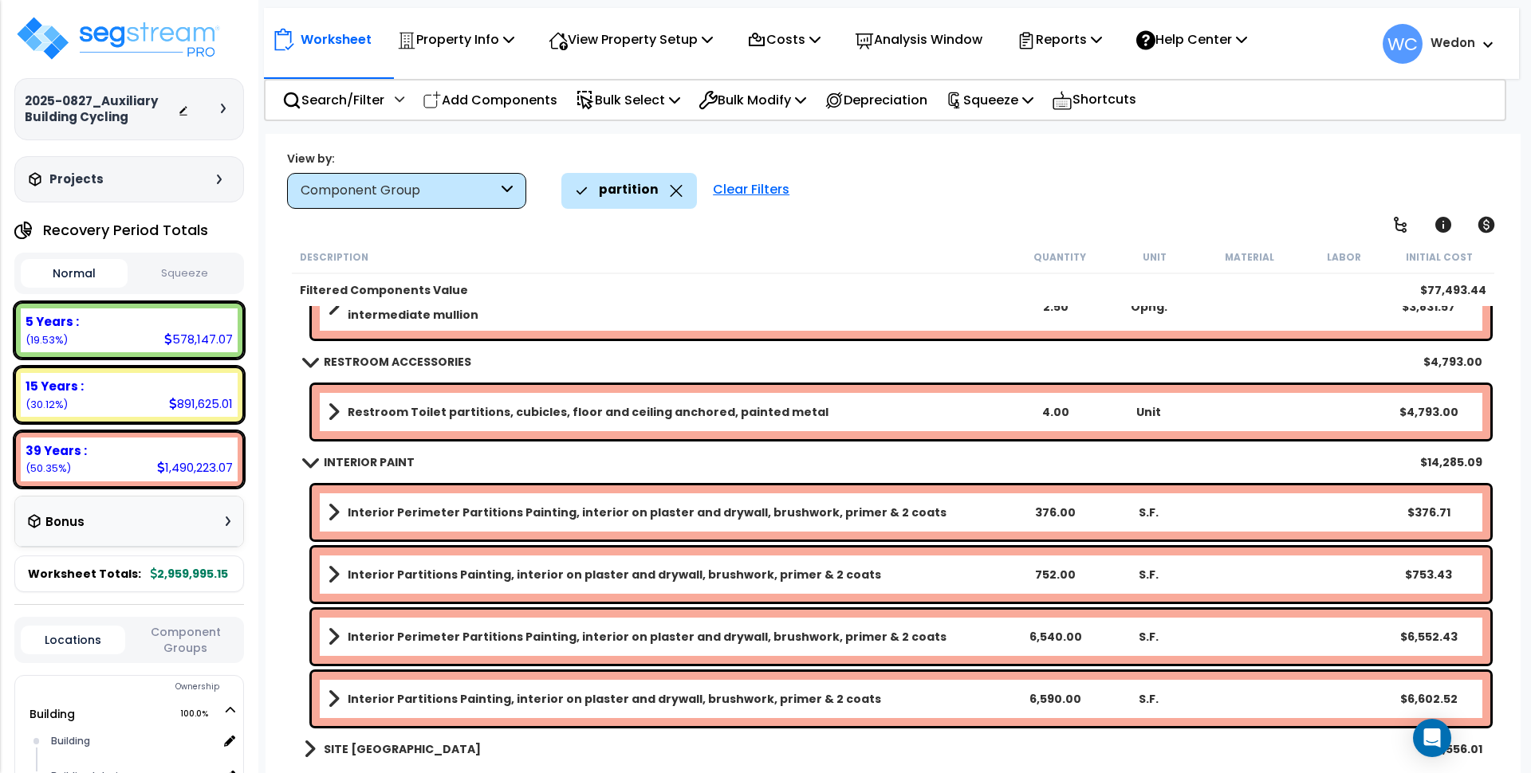
scroll to position [652, 0]
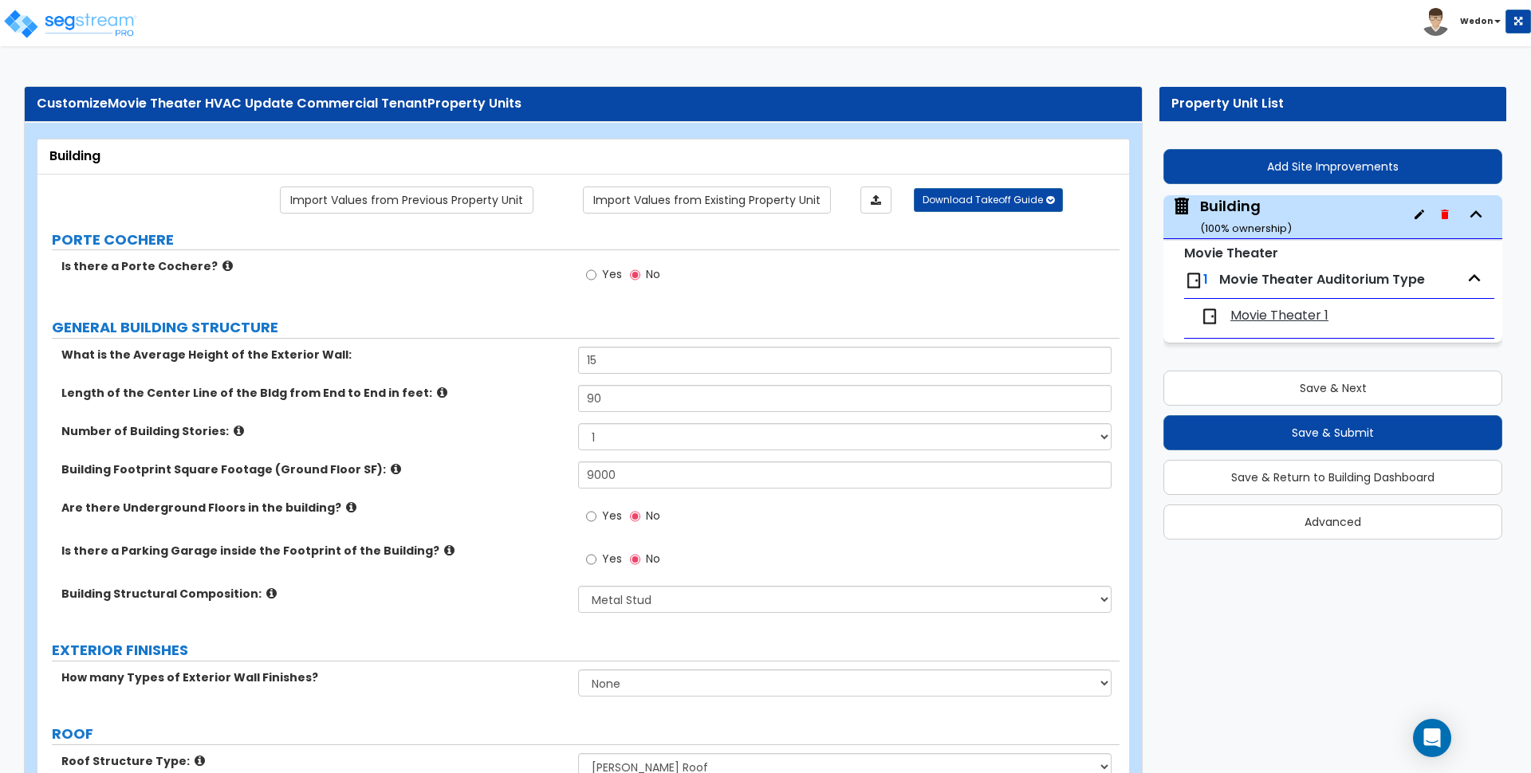
select select "8"
select select "1"
select select "0"
select select "2"
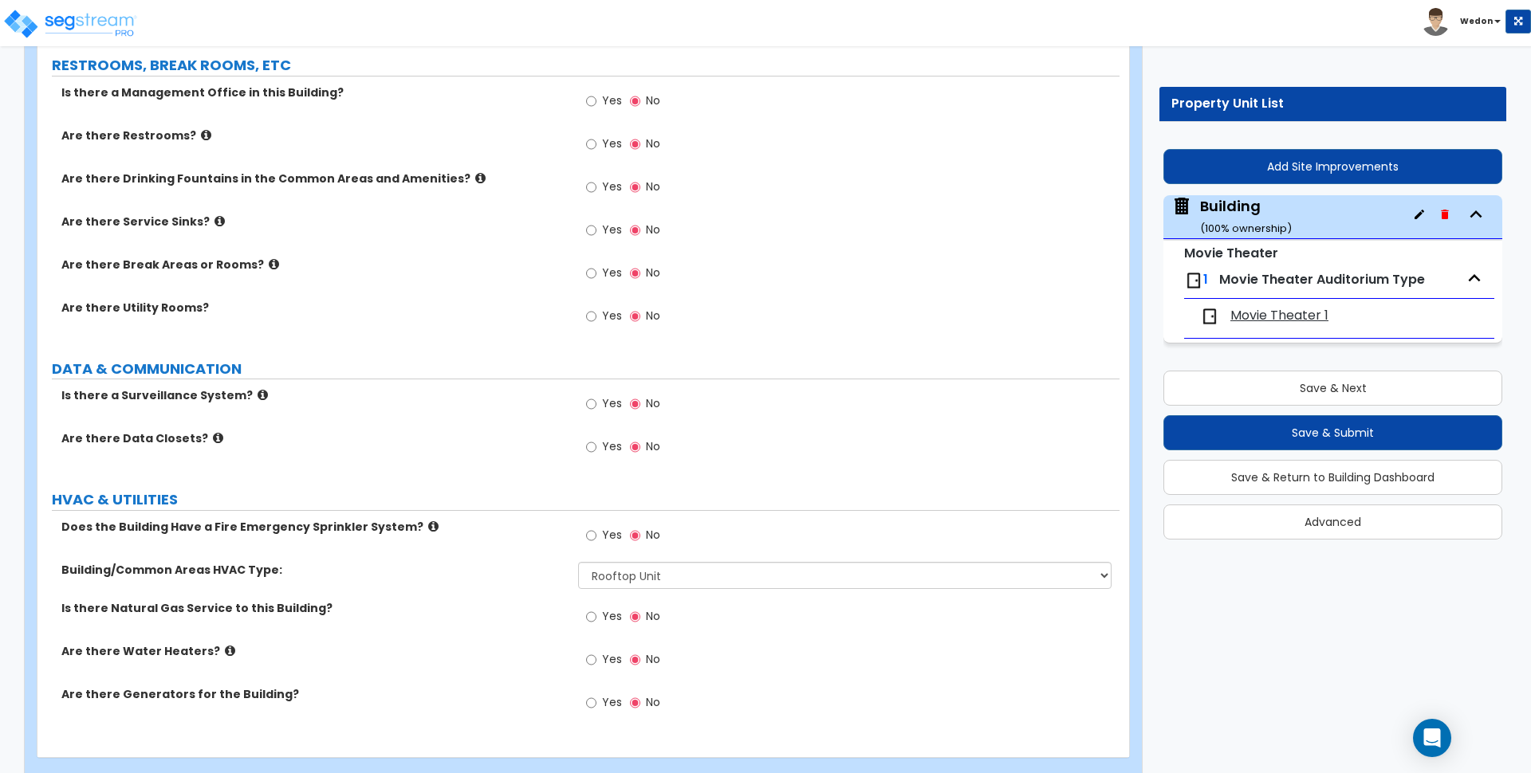
scroll to position [2576, 0]
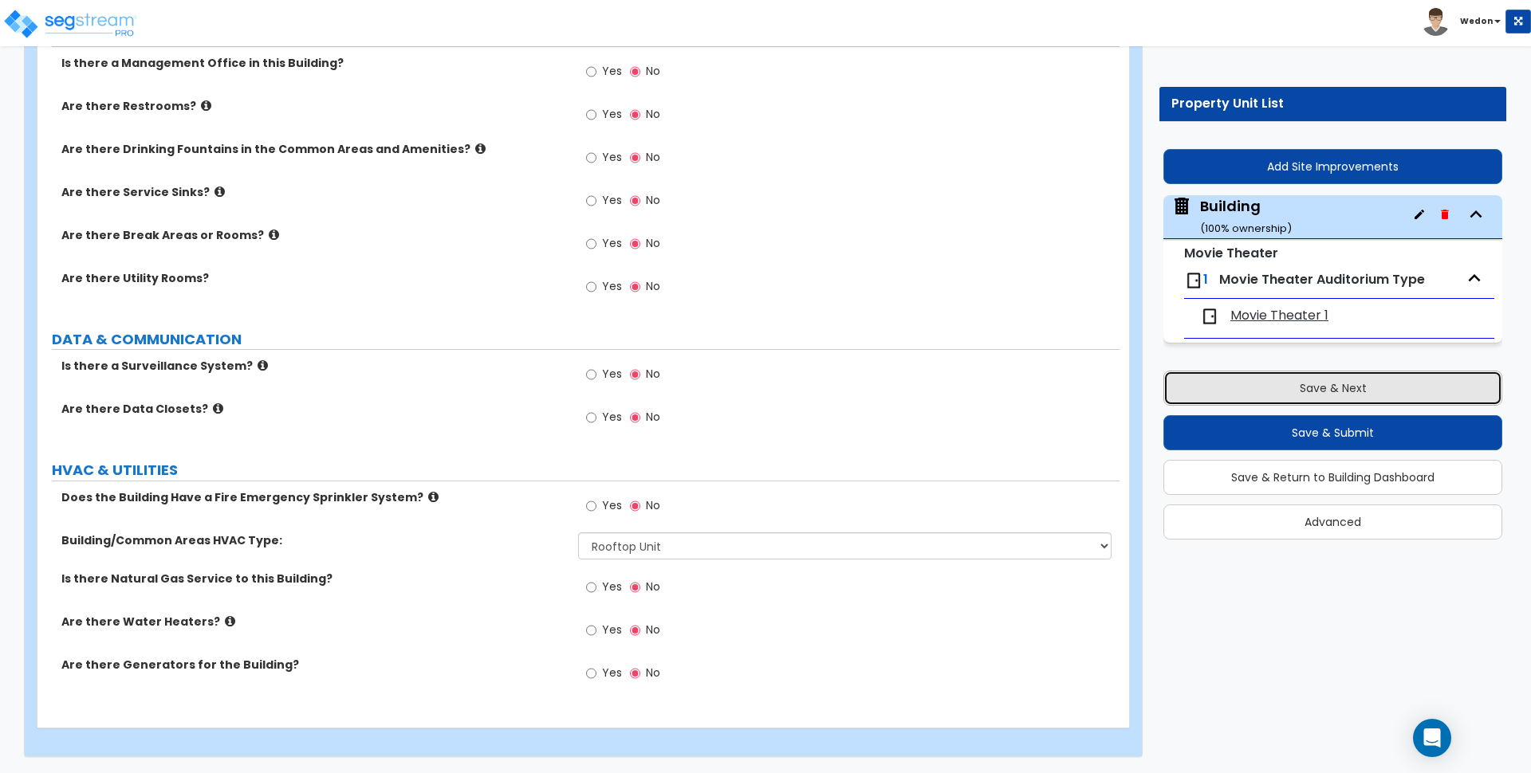
click at [1345, 390] on button "Save & Next" at bounding box center [1332, 388] width 339 height 35
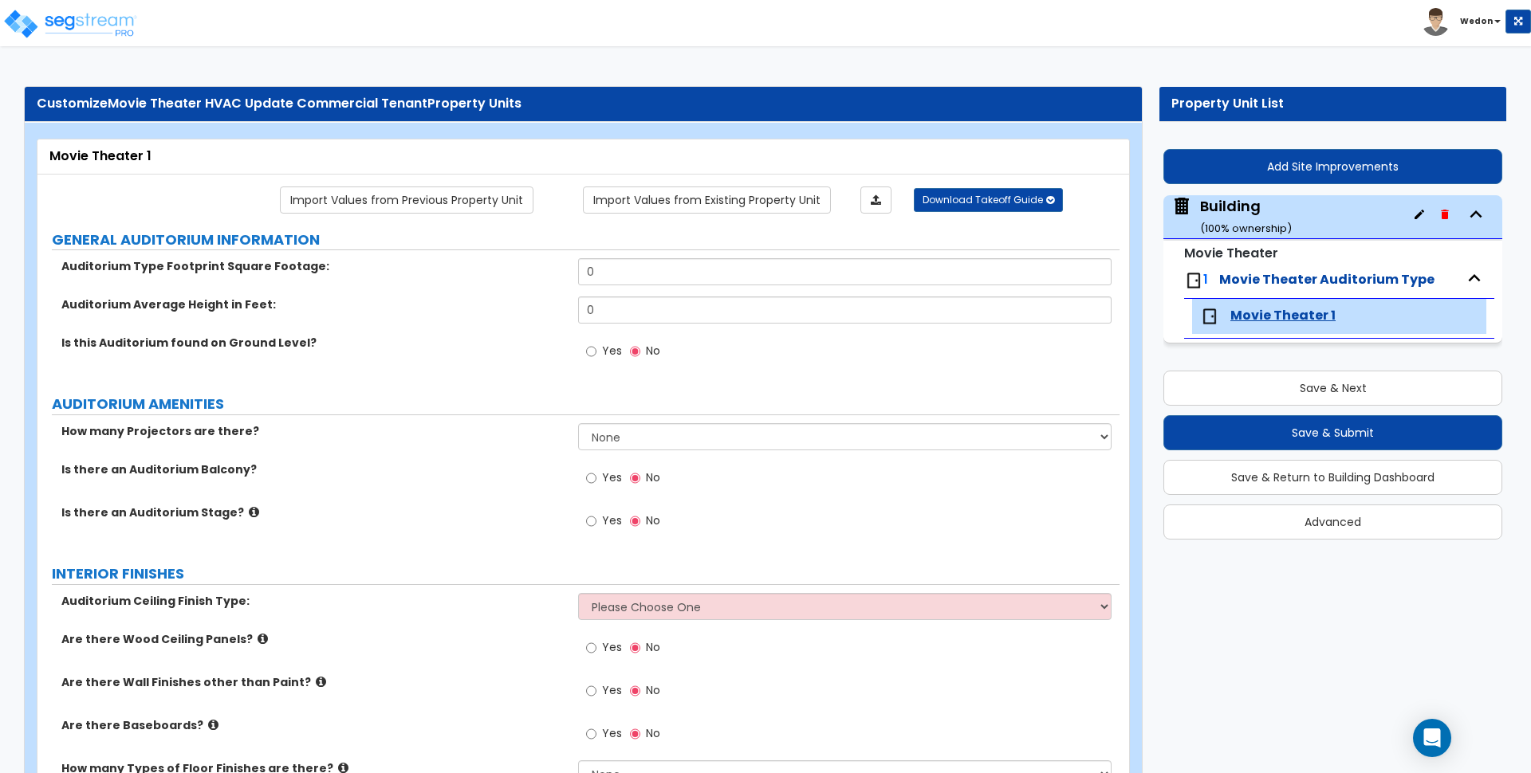
scroll to position [519, 0]
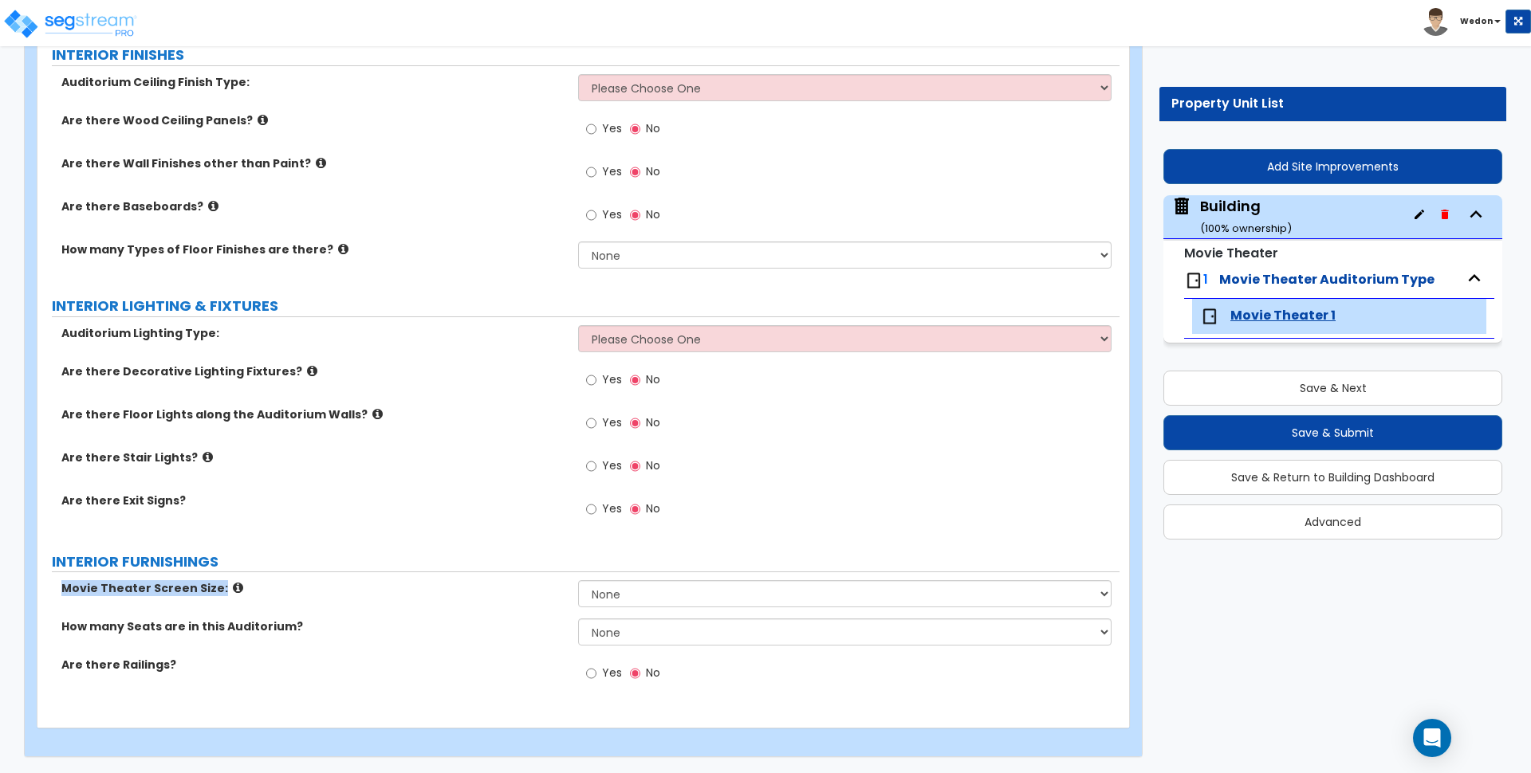
drag, startPoint x: 53, startPoint y: 593, endPoint x: 240, endPoint y: 602, distance: 187.6
click at [240, 602] on div "Movie Theater Screen Size: None Narrow Medium Wide" at bounding box center [578, 599] width 1082 height 38
click at [747, 368] on div "Yes No" at bounding box center [848, 385] width 541 height 43
click at [718, 504] on div "Yes No" at bounding box center [848, 514] width 541 height 43
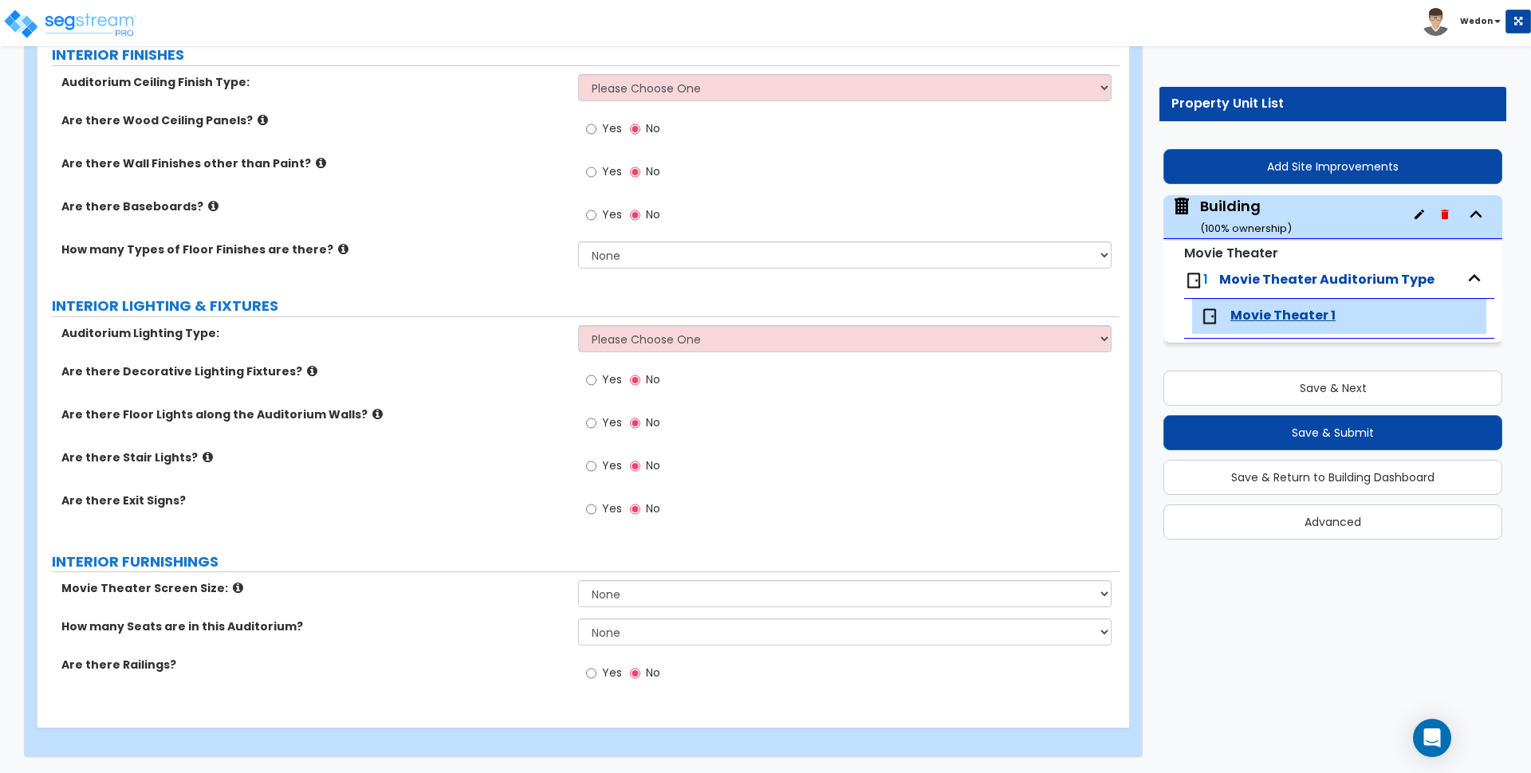
click at [531, 564] on label "INTERIOR FURNISHINGS" at bounding box center [586, 562] width 1068 height 21
click at [965, 462] on div "Yes No" at bounding box center [848, 471] width 541 height 43
click at [513, 520] on div "Are there Exit Signs? Yes No" at bounding box center [578, 514] width 1082 height 43
